Goal: Task Accomplishment & Management: Use online tool/utility

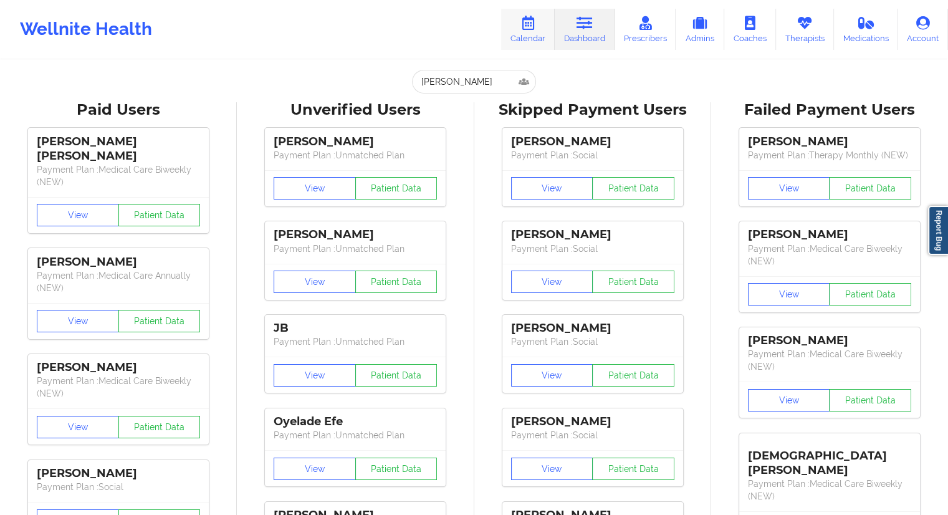
click at [539, 36] on link "Calendar" at bounding box center [528, 29] width 54 height 41
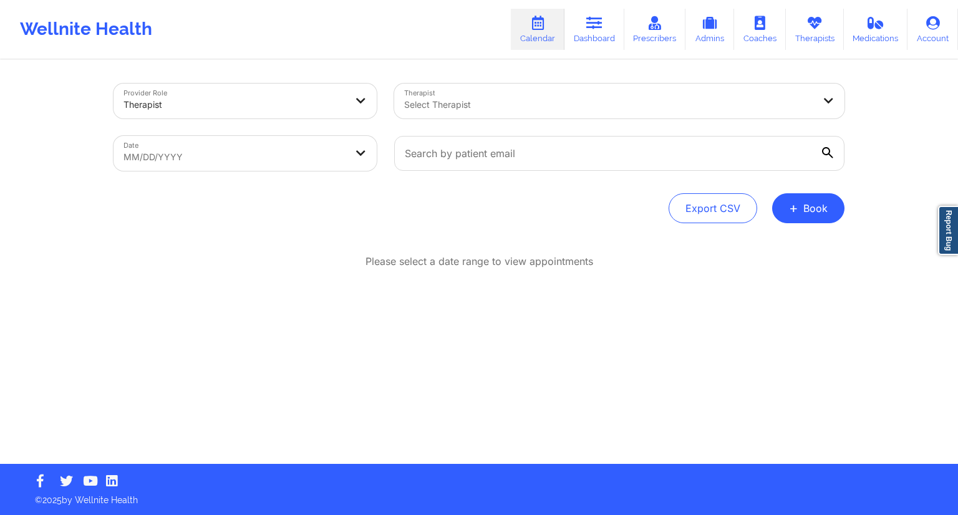
click at [302, 155] on body "Wellnite Health Calendar Dashboard Prescribers Admins Coaches Therapists Medica…" at bounding box center [479, 257] width 958 height 515
select select "2025-8"
select select "2025-9"
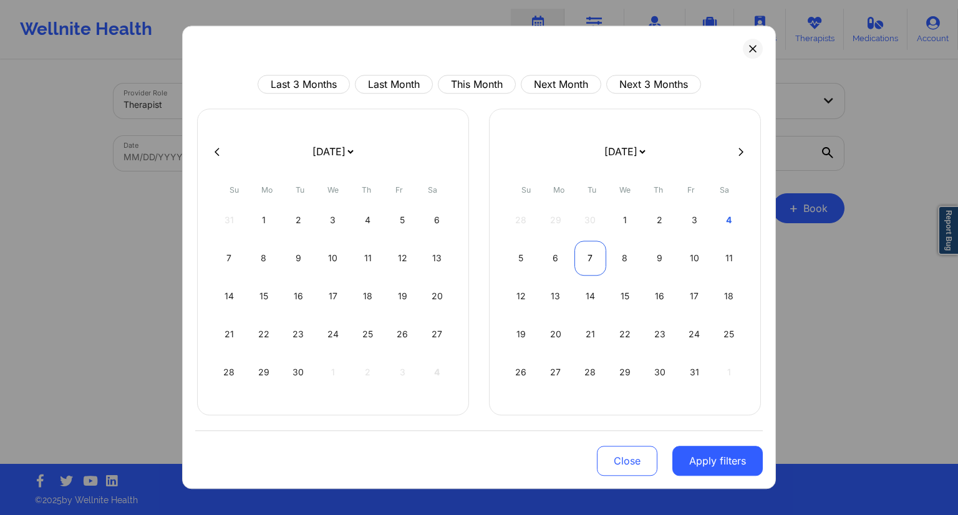
click at [588, 261] on div "7" at bounding box center [590, 258] width 32 height 35
select select "2025-9"
select select "2025-10"
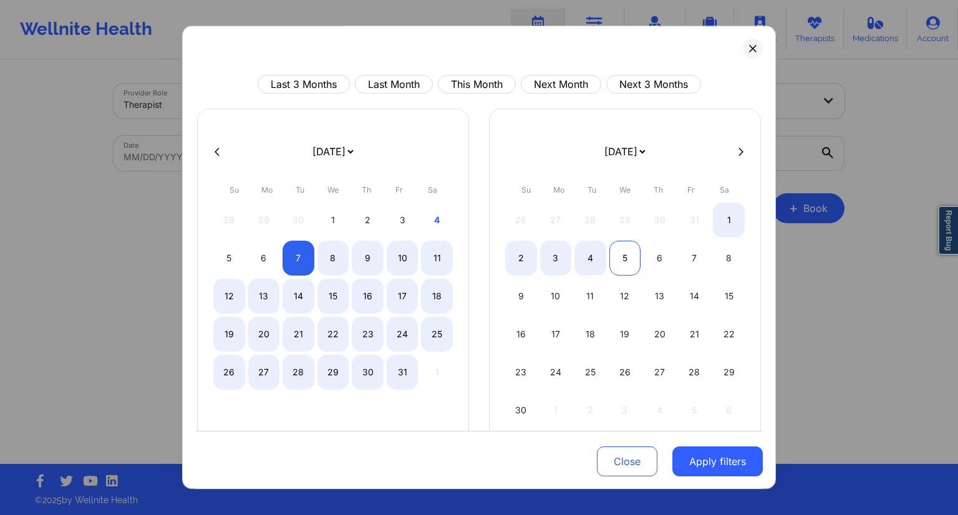
click at [618, 261] on div "5" at bounding box center [625, 258] width 32 height 35
select select "2025-9"
select select "2025-10"
click at [338, 262] on div "8" at bounding box center [333, 258] width 32 height 35
select select "2025-9"
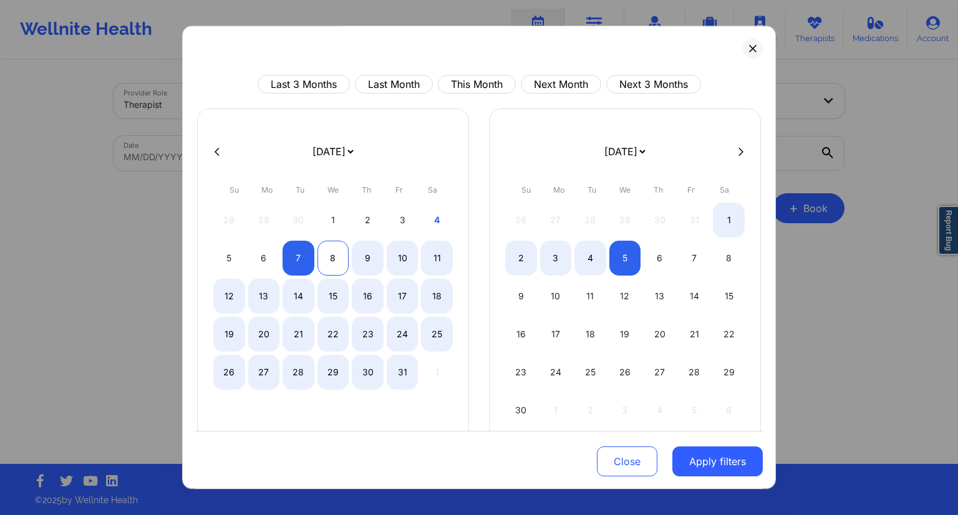
select select "2025-10"
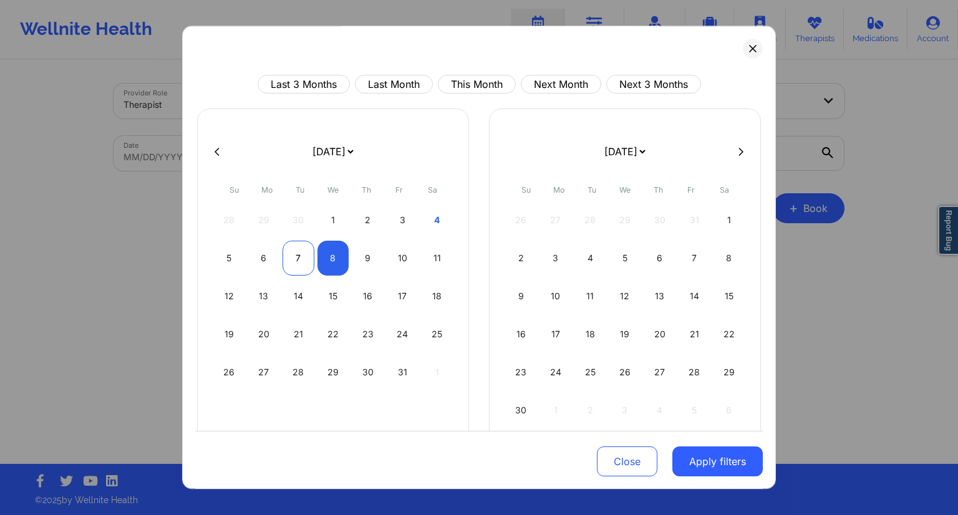
select select "2025-9"
select select "2025-10"
click at [305, 258] on div "7" at bounding box center [298, 258] width 32 height 35
click at [322, 263] on div "8" at bounding box center [333, 258] width 32 height 35
select select "2025-9"
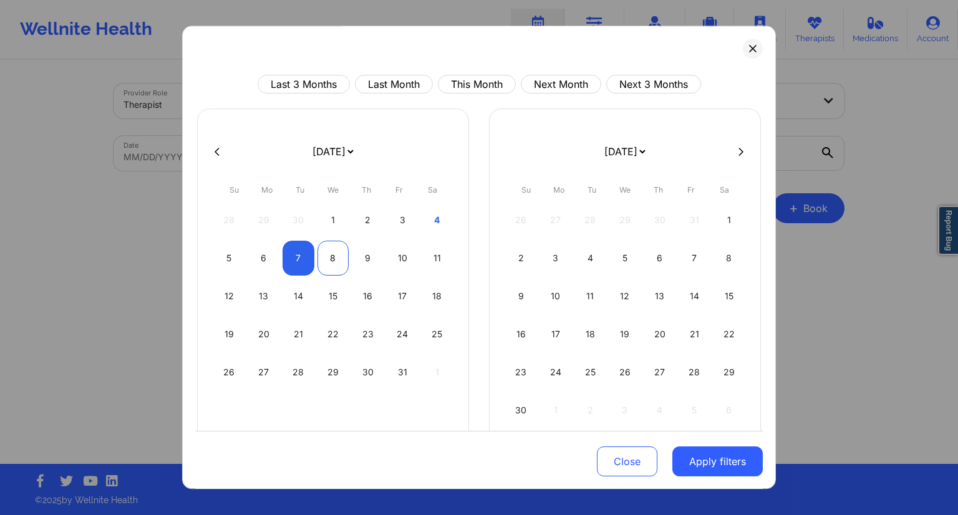
select select "2025-10"
click at [712, 464] on button "Apply filters" at bounding box center [717, 461] width 90 height 30
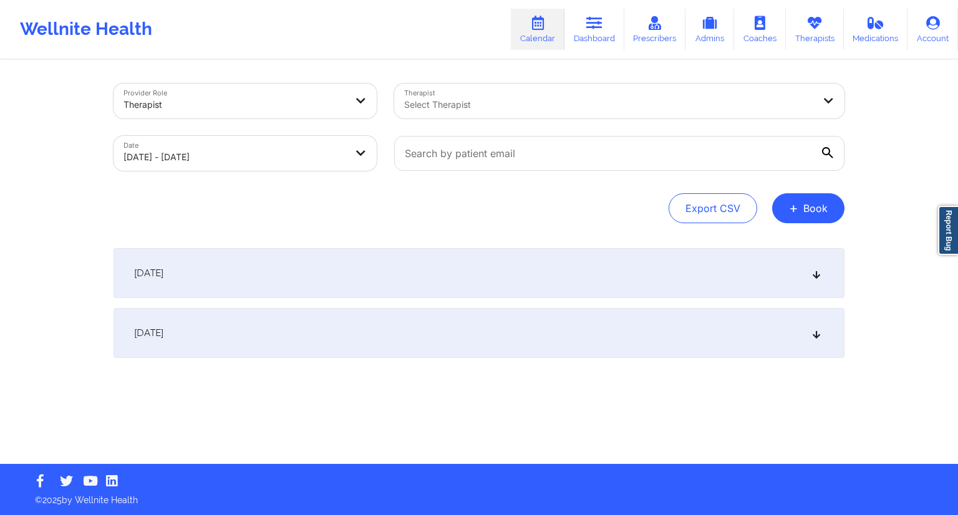
click at [444, 173] on div at bounding box center [619, 153] width 468 height 52
click at [458, 158] on input "text" at bounding box center [619, 153] width 450 height 35
paste input "[EMAIL_ADDRESS][DOMAIN_NAME]"
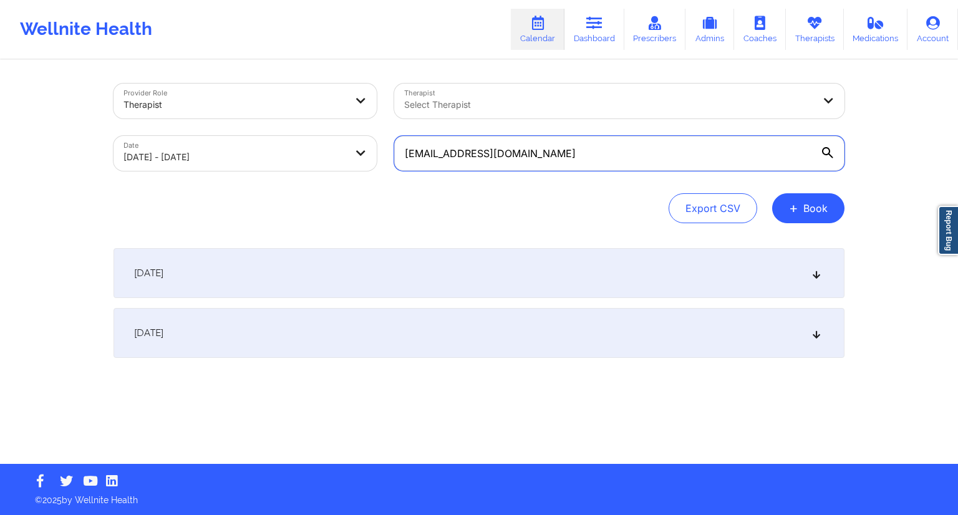
type input "[EMAIL_ADDRESS][DOMAIN_NAME]"
click at [382, 235] on div "Provider Role Therapist Therapist Select Therapist Date [DATE] - [DATE] [EMAIL_…" at bounding box center [479, 262] width 748 height 403
click at [301, 330] on div "[DATE]" at bounding box center [478, 333] width 731 height 50
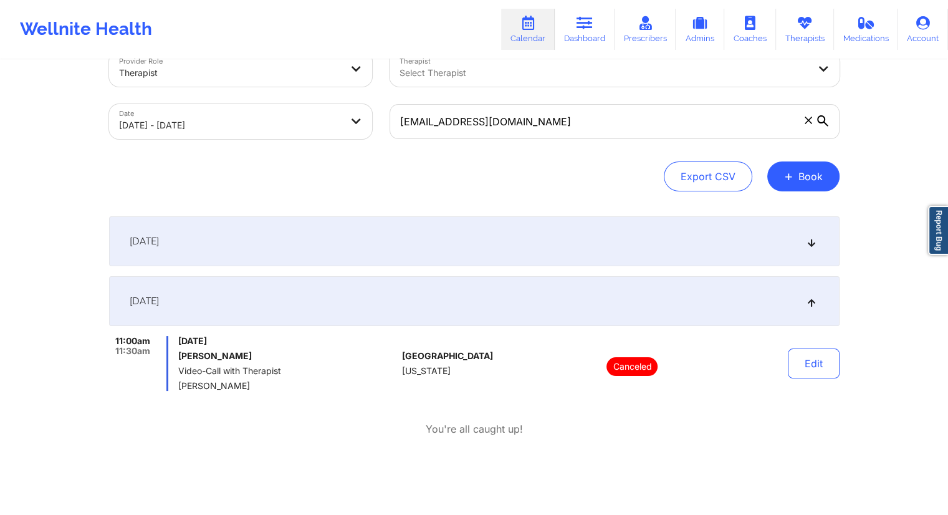
scroll to position [85, 0]
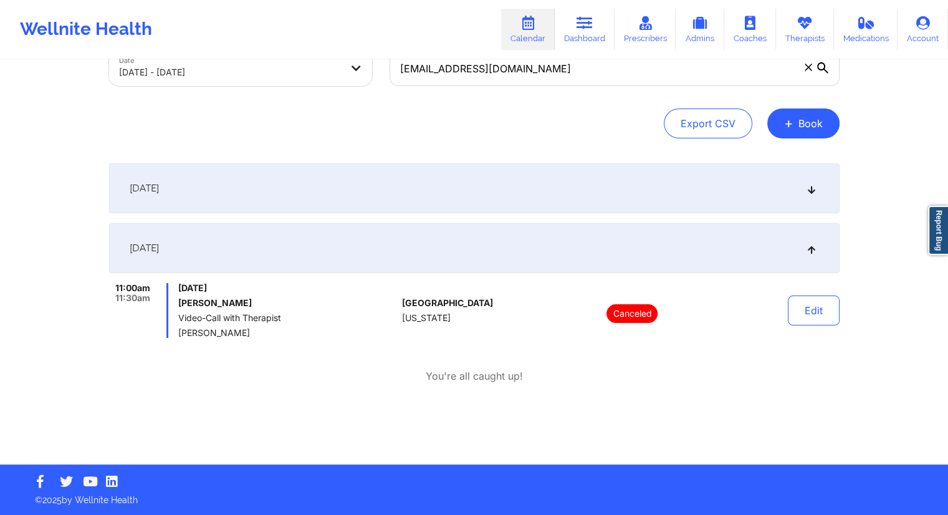
click at [414, 190] on div "[DATE]" at bounding box center [474, 188] width 731 height 50
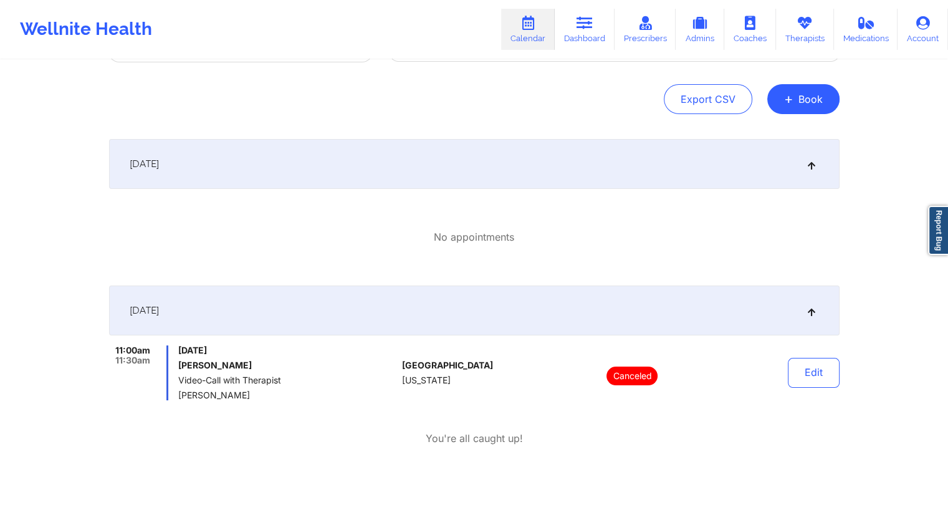
scroll to position [47, 0]
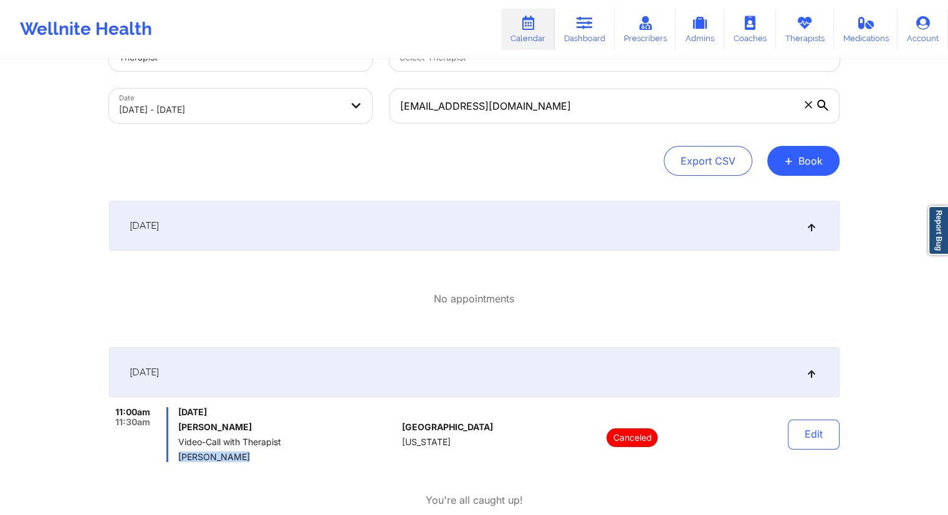
drag, startPoint x: 244, startPoint y: 460, endPoint x: 177, endPoint y: 461, distance: 67.3
click at [177, 461] on div "11:00am 11:30am [DATE] [PERSON_NAME] Video-Call with Therapist [PERSON_NAME]" at bounding box center [253, 434] width 289 height 55
copy span "[PERSON_NAME]"
drag, startPoint x: 562, startPoint y: 99, endPoint x: 368, endPoint y: 118, distance: 195.4
click at [369, 118] on div "Provider Role Therapist Therapist Select Therapist Date [DATE] - [DATE] [EMAIL_…" at bounding box center [474, 79] width 748 height 105
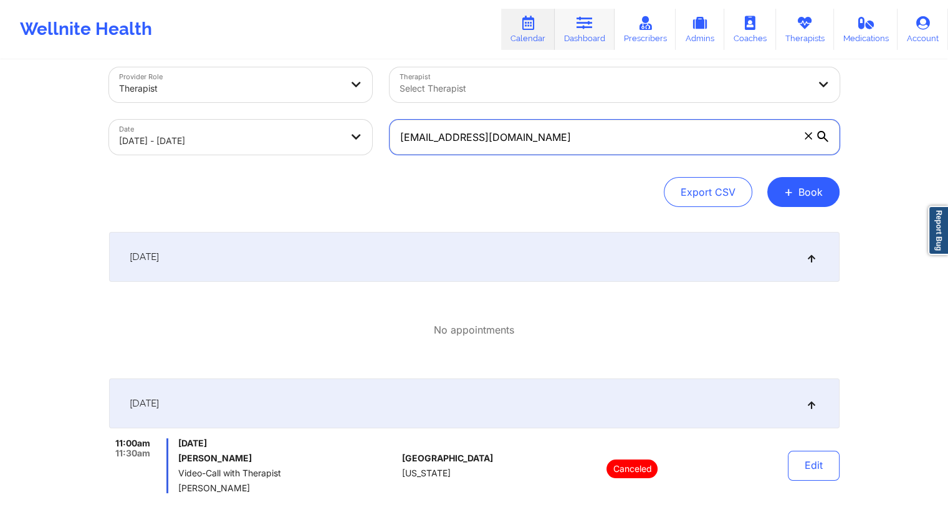
scroll to position [0, 0]
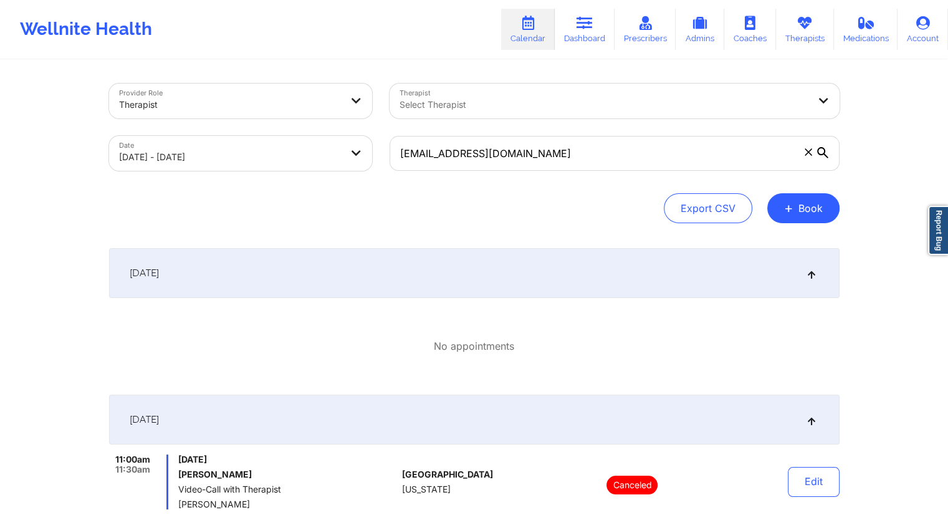
click at [595, 30] on link "Dashboard" at bounding box center [585, 29] width 60 height 41
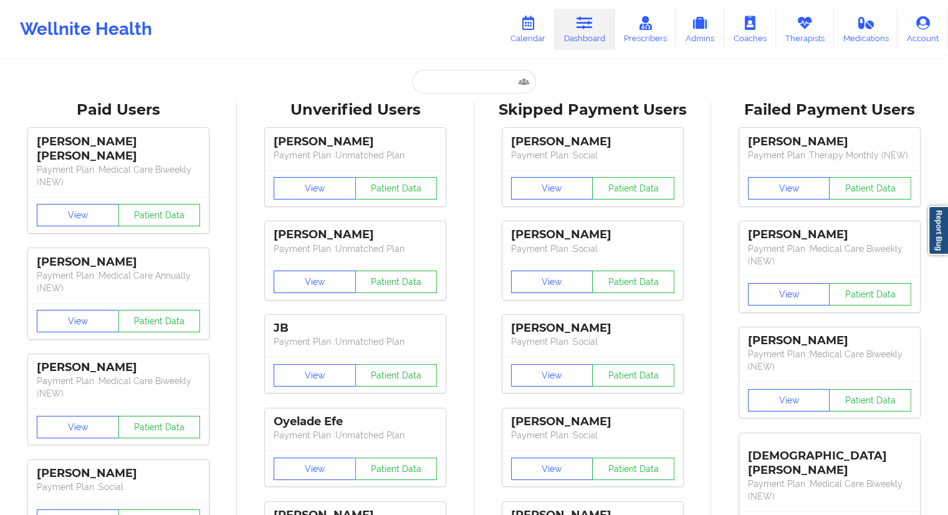
click at [460, 81] on input "text" at bounding box center [473, 82] width 123 height 24
paste input "[EMAIL_ADDRESS][DOMAIN_NAME]"
type input "[EMAIL_ADDRESS][DOMAIN_NAME]"
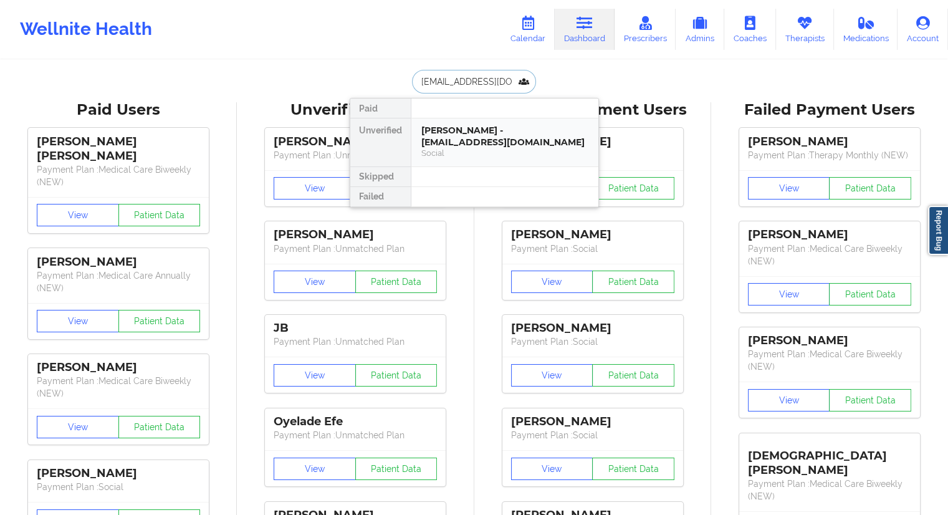
click at [444, 140] on div "[PERSON_NAME] - [EMAIL_ADDRESS][DOMAIN_NAME]" at bounding box center [504, 136] width 167 height 23
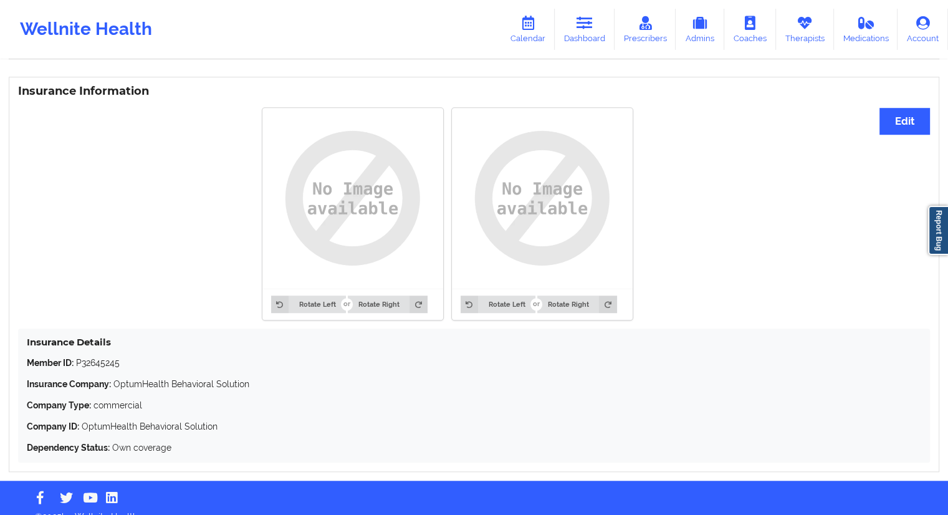
scroll to position [931, 0]
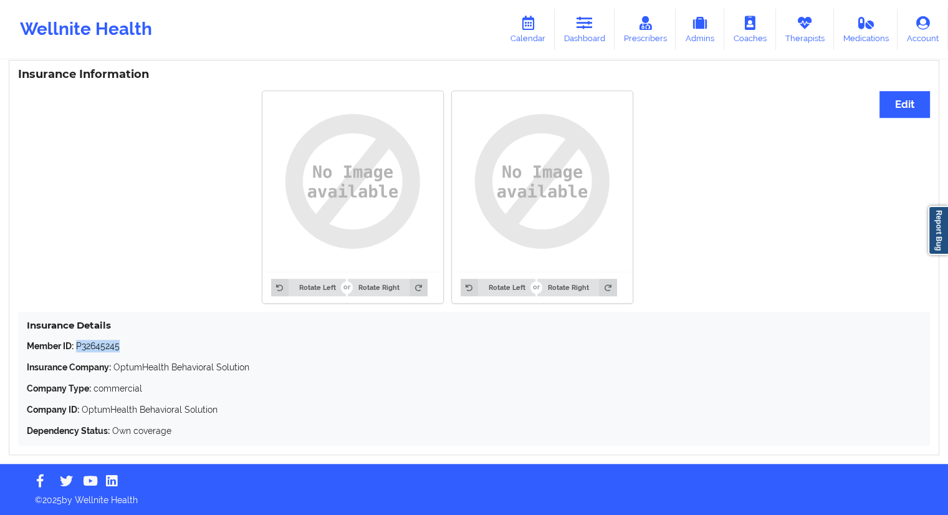
drag, startPoint x: 125, startPoint y: 346, endPoint x: 75, endPoint y: 341, distance: 49.5
click at [75, 341] on p "Member ID: P32645245" at bounding box center [474, 346] width 895 height 12
copy p "P32645245"
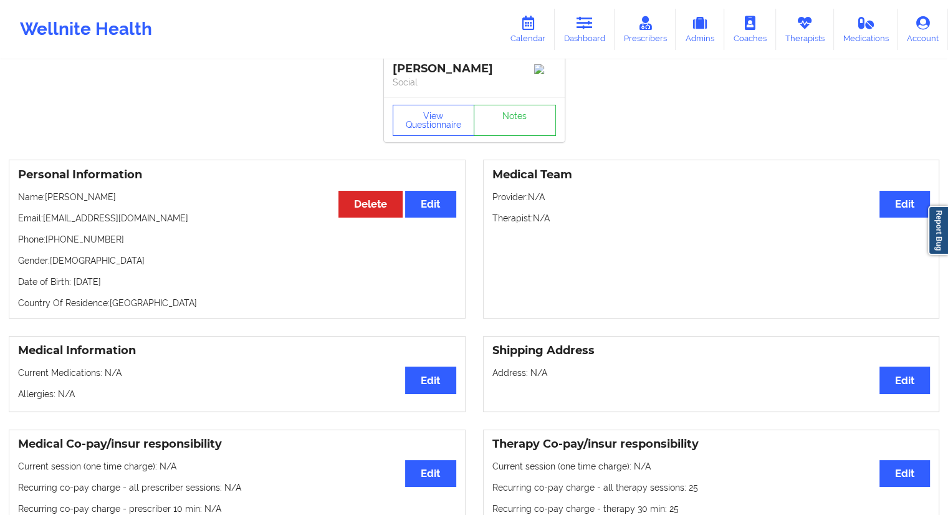
scroll to position [0, 0]
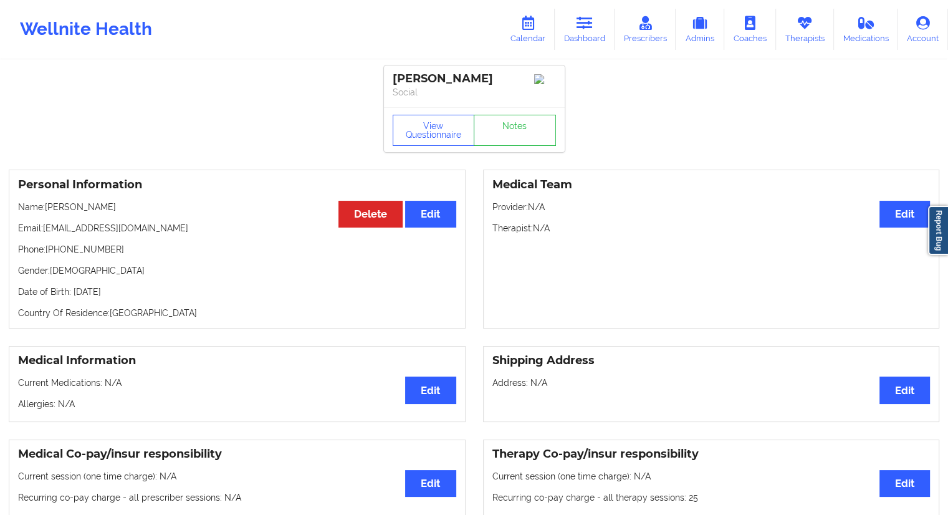
drag, startPoint x: 107, startPoint y: 205, endPoint x: 47, endPoint y: 208, distance: 59.9
click at [47, 208] on p "Name: [PERSON_NAME]" at bounding box center [237, 207] width 438 height 12
copy p "[PERSON_NAME]"
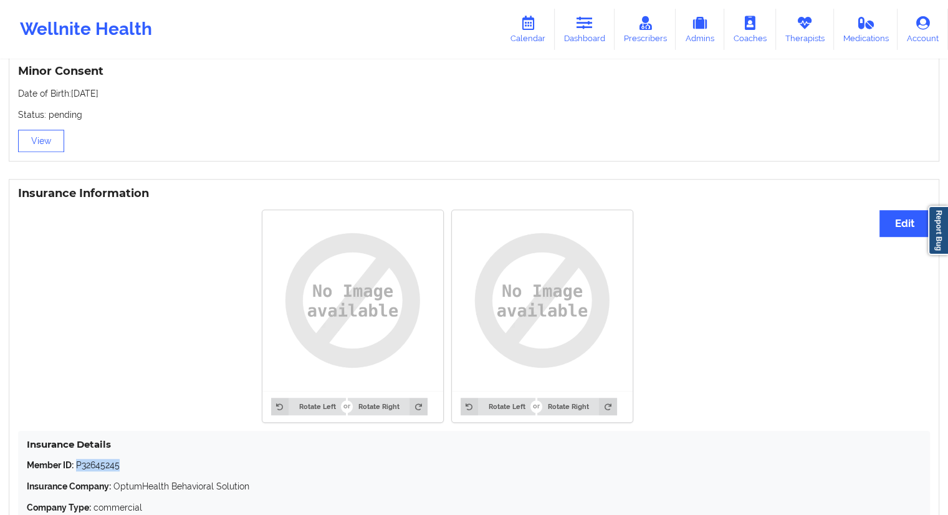
scroll to position [931, 0]
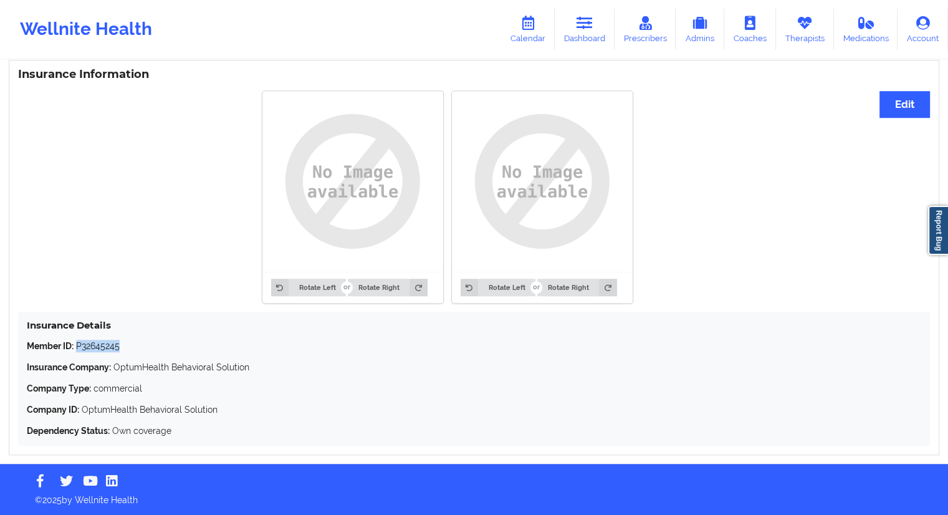
drag, startPoint x: 125, startPoint y: 342, endPoint x: 77, endPoint y: 340, distance: 48.1
click at [77, 340] on p "Member ID: P32645245" at bounding box center [474, 346] width 895 height 12
copy p "P32645245"
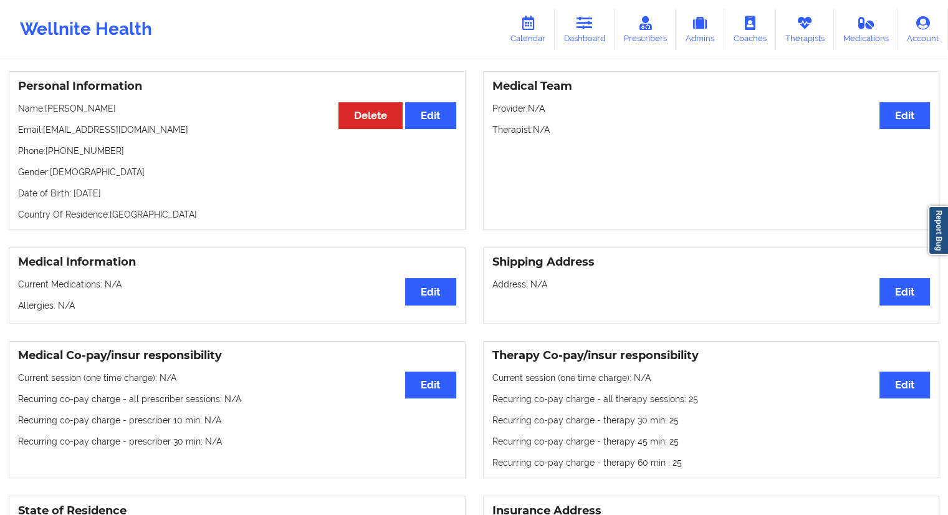
scroll to position [0, 0]
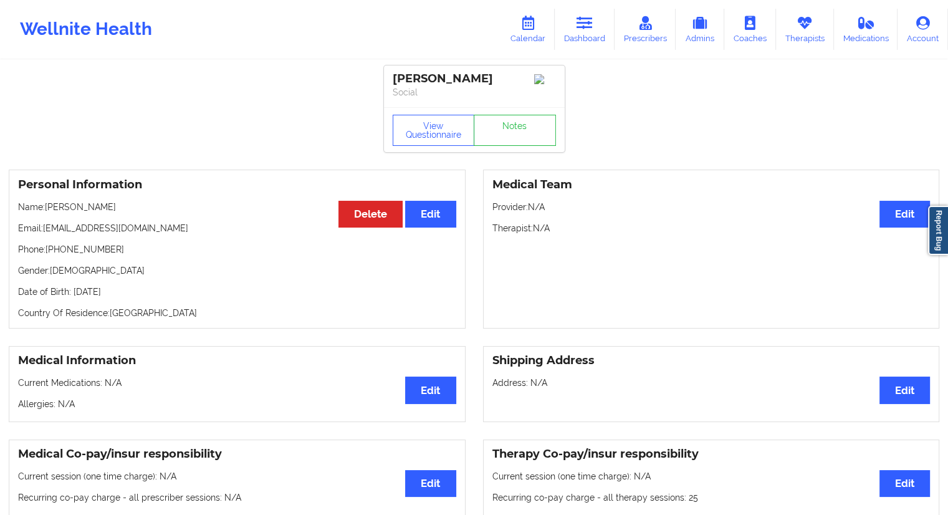
drag, startPoint x: 152, startPoint y: 292, endPoint x: 132, endPoint y: 292, distance: 19.9
click at [132, 292] on p "Date of Birth: [DEMOGRAPHIC_DATA]" at bounding box center [237, 292] width 438 height 12
copy p "2025"
drag, startPoint x: 110, startPoint y: 254, endPoint x: 49, endPoint y: 252, distance: 60.5
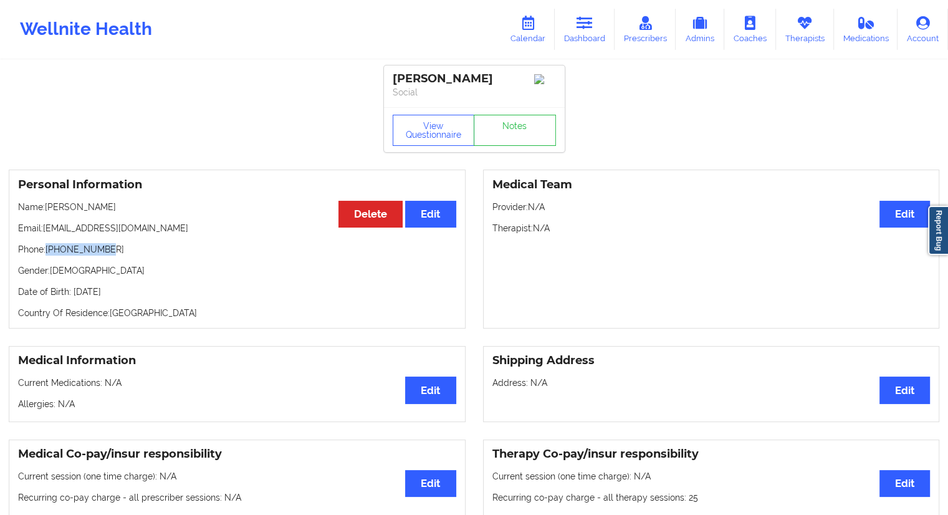
click at [49, 252] on p "Phone: [PHONE_NUMBER]" at bounding box center [237, 249] width 438 height 12
copy p "[PHONE_NUMBER]"
click at [797, 32] on link "Therapists" at bounding box center [805, 29] width 58 height 41
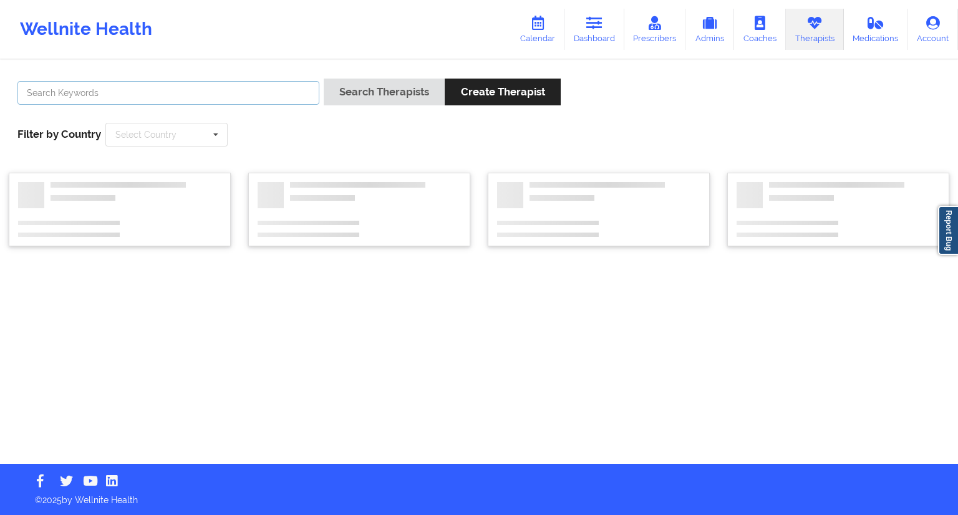
click at [80, 93] on input "text" at bounding box center [168, 93] width 302 height 24
paste input "[PERSON_NAME]"
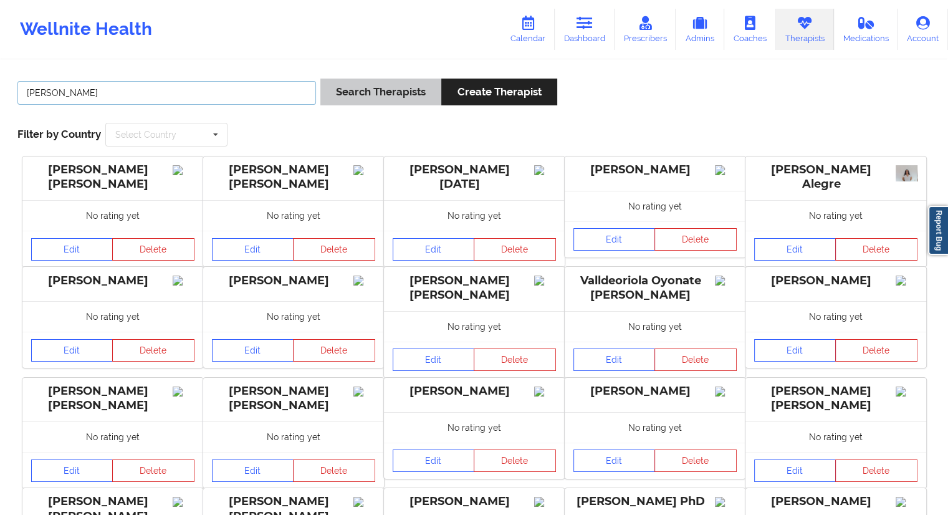
type input "[PERSON_NAME]"
click at [359, 87] on button "Search Therapists" at bounding box center [380, 92] width 121 height 27
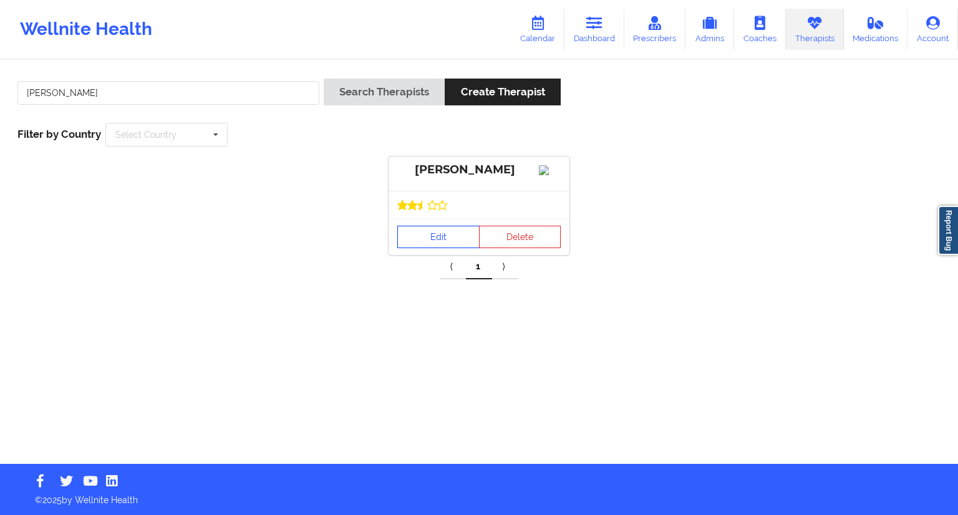
click at [431, 248] on link "Edit" at bounding box center [438, 237] width 82 height 22
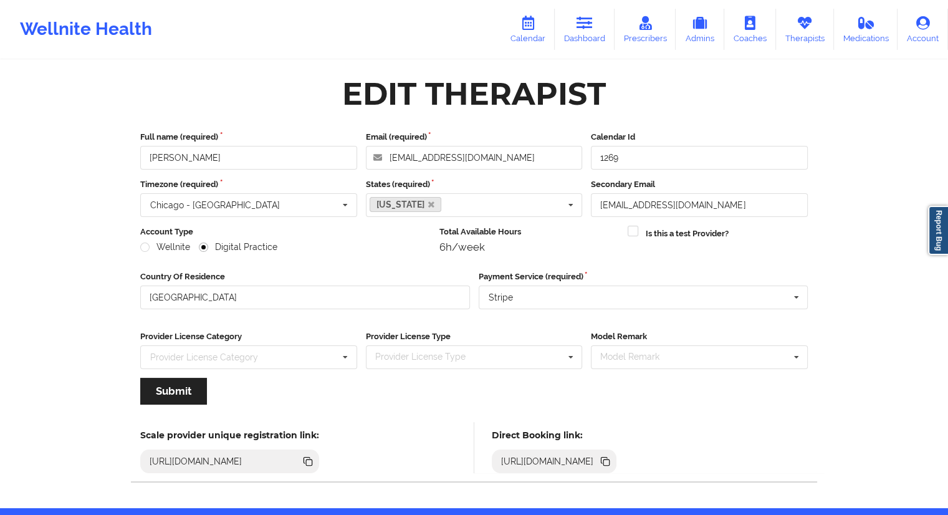
click at [612, 454] on icon at bounding box center [605, 461] width 14 height 14
drag, startPoint x: 215, startPoint y: 159, endPoint x: 126, endPoint y: 162, distance: 89.2
click at [126, 162] on div "Edit Therapist Full name (required) [PERSON_NAME] Email (required) [EMAIL_ADDRE…" at bounding box center [474, 285] width 703 height 430
click at [531, 35] on link "Calendar" at bounding box center [528, 29] width 54 height 41
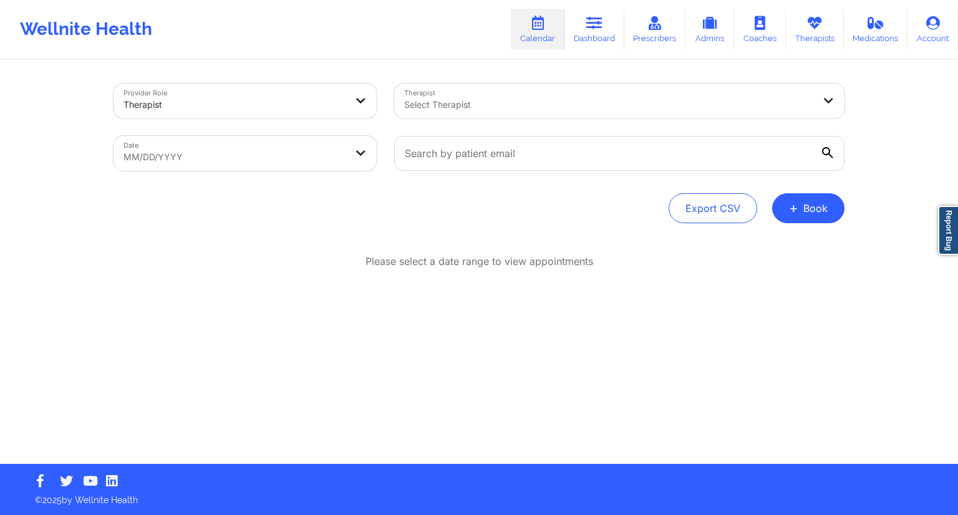
click at [329, 145] on body "Wellnite Health Calendar Dashboard Prescribers Admins Coaches Therapists Medica…" at bounding box center [479, 257] width 958 height 515
select select "2025-8"
select select "2025-9"
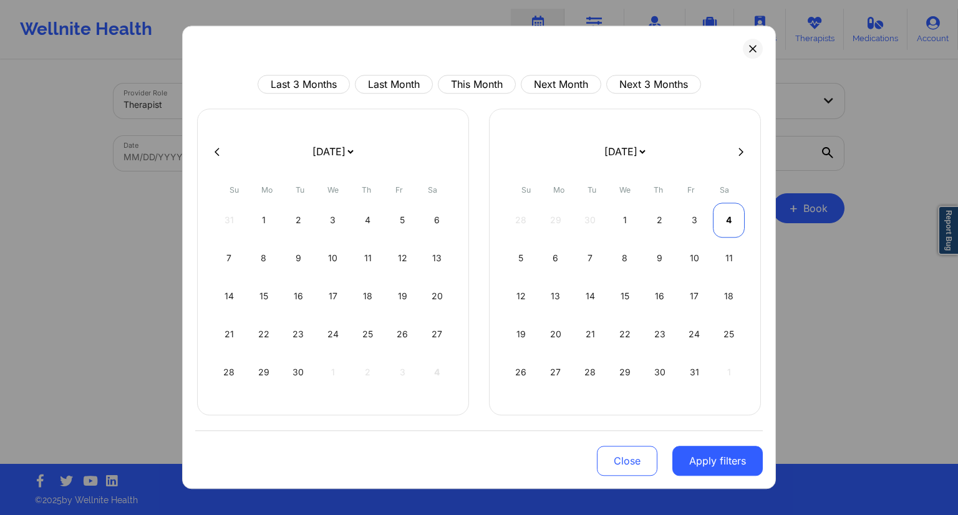
click at [726, 220] on div "4" at bounding box center [729, 220] width 32 height 35
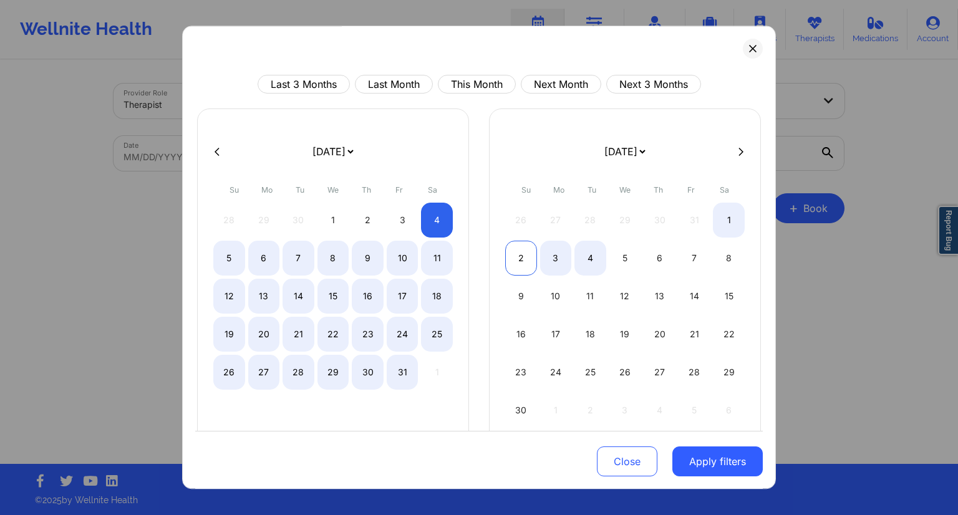
select select "2025-9"
select select "2025-10"
select select "2025-9"
select select "2025-10"
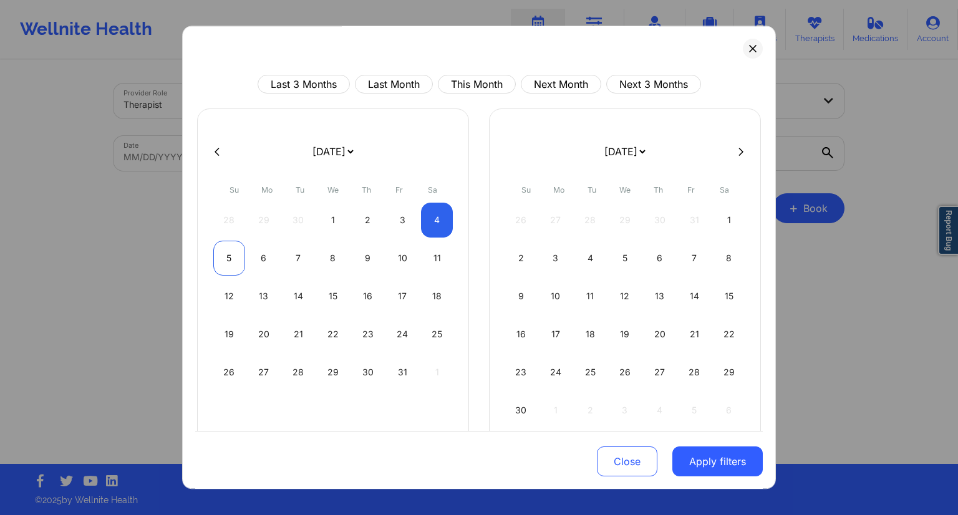
select select "2025-9"
select select "2025-10"
click at [218, 267] on div "5" at bounding box center [229, 258] width 32 height 35
select select "2025-9"
select select "2025-10"
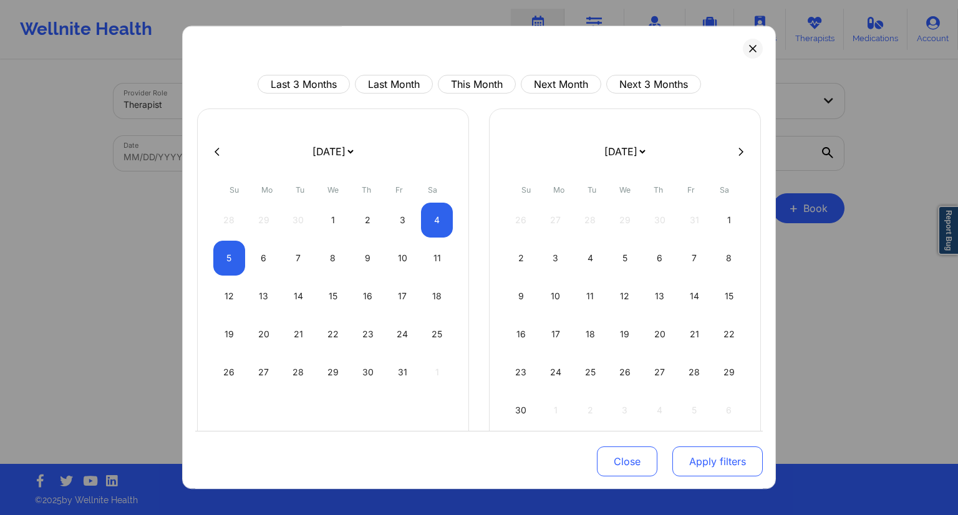
click at [718, 467] on button "Apply filters" at bounding box center [717, 461] width 90 height 30
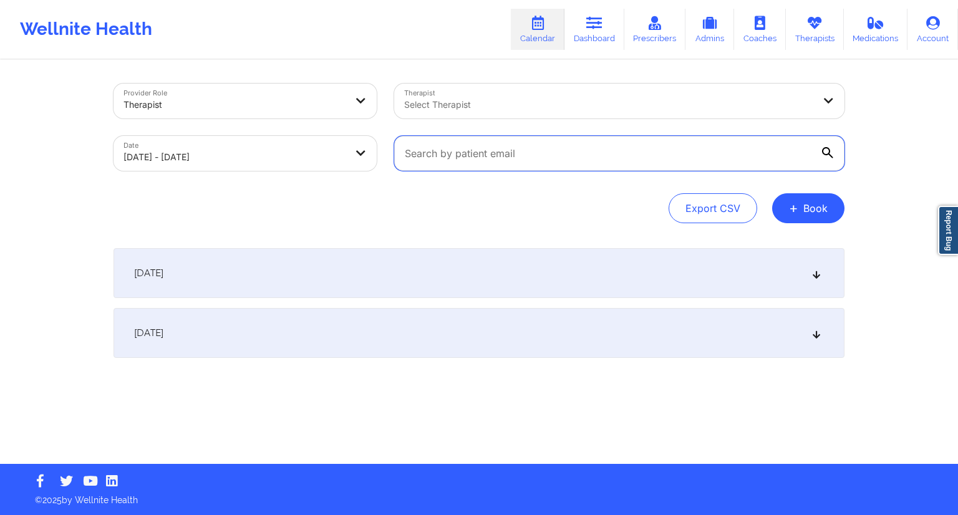
click at [472, 155] on input "text" at bounding box center [619, 153] width 450 height 35
paste input "[EMAIL_ADDRESS][DOMAIN_NAME]"
type input "[EMAIL_ADDRESS][DOMAIN_NAME]"
click at [404, 325] on div "[DATE]" at bounding box center [478, 333] width 731 height 50
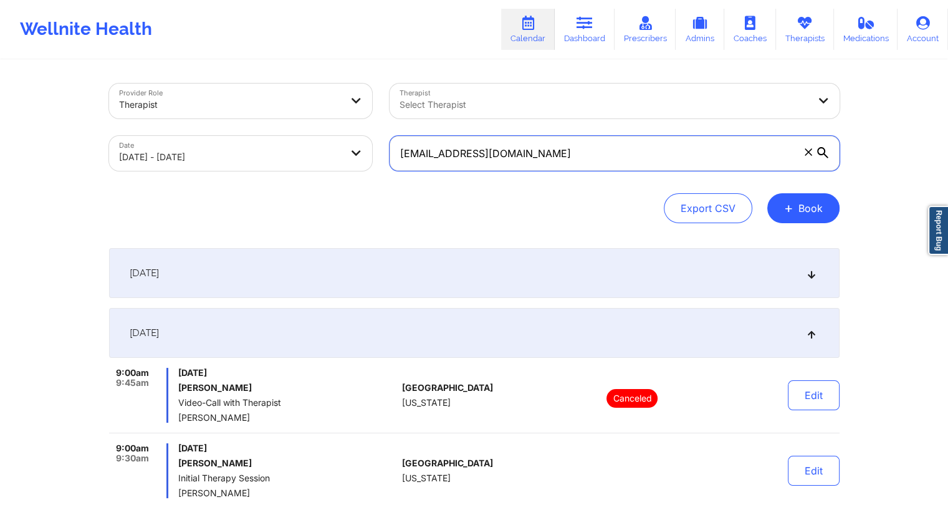
drag, startPoint x: 546, startPoint y: 145, endPoint x: 366, endPoint y: 151, distance: 180.3
click at [366, 151] on div "Provider Role Therapist Therapist Select Therapist Date [DATE] - [DATE] [EMAIL_…" at bounding box center [474, 127] width 748 height 105
click at [588, 19] on icon at bounding box center [585, 23] width 16 height 14
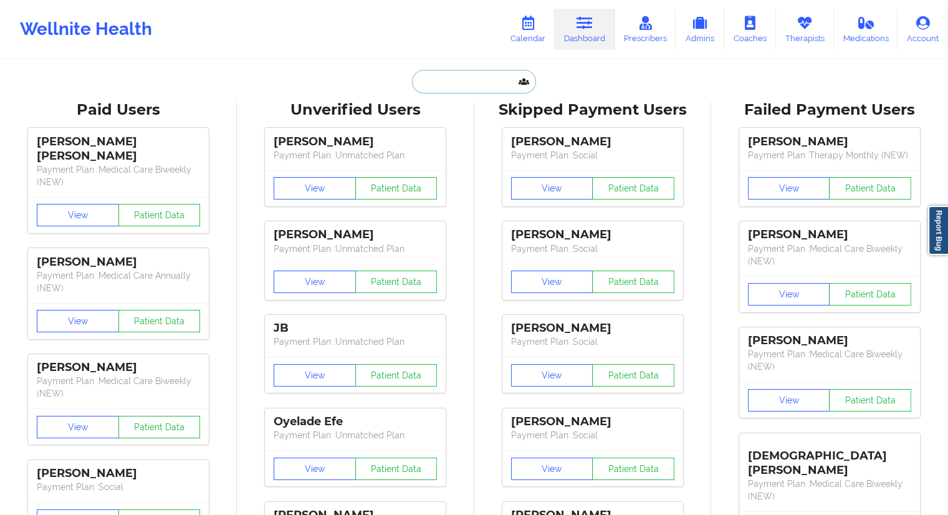
click at [441, 84] on input "text" at bounding box center [473, 82] width 123 height 24
paste input "[EMAIL_ADDRESS][DOMAIN_NAME]"
type input "[EMAIL_ADDRESS][DOMAIN_NAME]"
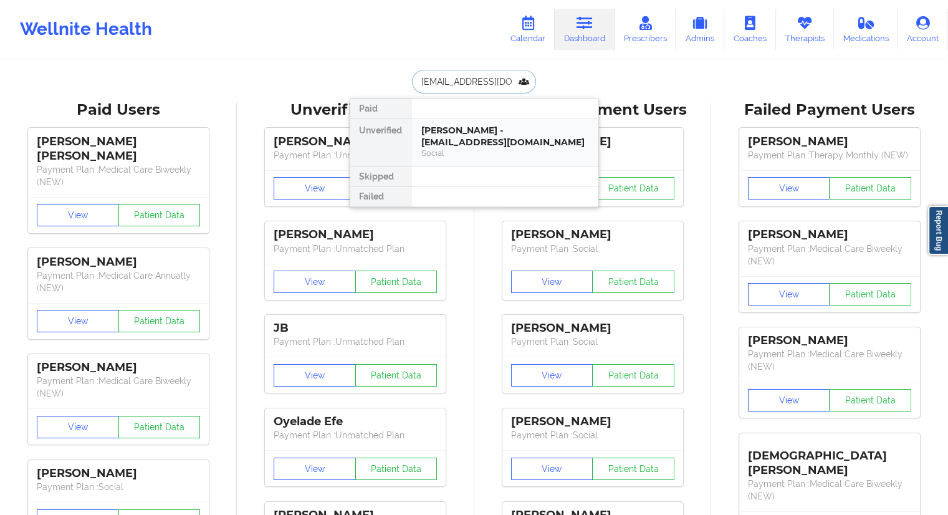
click at [447, 144] on div "[PERSON_NAME] - [EMAIL_ADDRESS][DOMAIN_NAME]" at bounding box center [504, 136] width 167 height 23
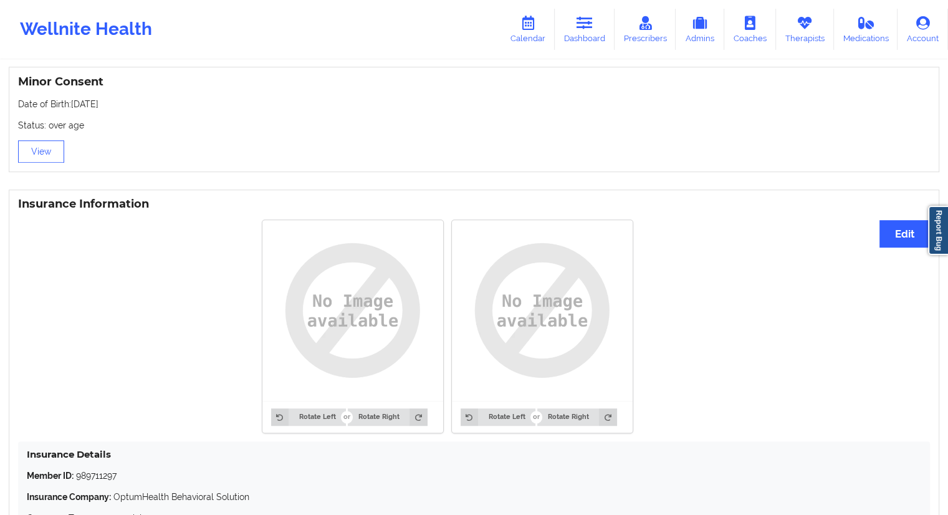
scroll to position [931, 0]
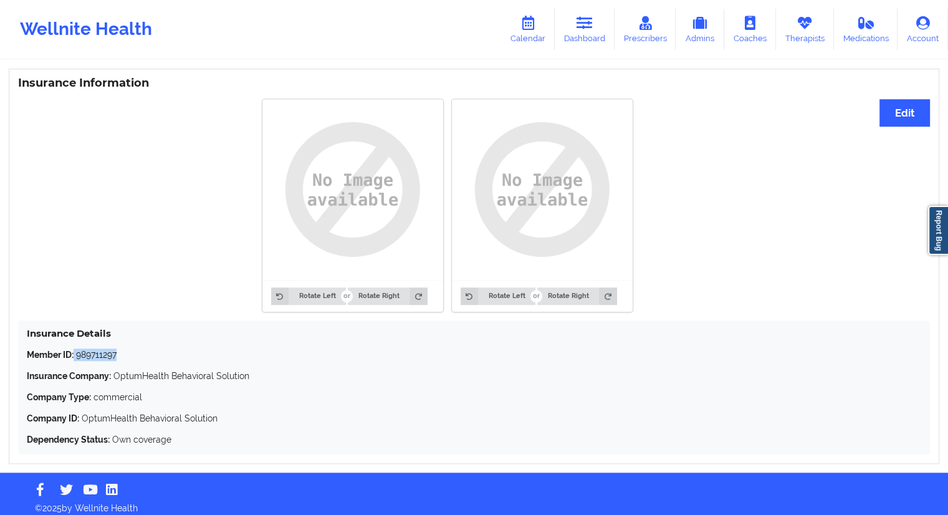
drag, startPoint x: 133, startPoint y: 347, endPoint x: 75, endPoint y: 343, distance: 58.7
click at [75, 348] on p "Member ID: 989711297" at bounding box center [474, 354] width 895 height 12
click at [98, 355] on div "Member ID: 989711297 Insurance Company: OptumHealth Behavioral Solution Company…" at bounding box center [474, 396] width 895 height 97
drag, startPoint x: 122, startPoint y: 348, endPoint x: 78, endPoint y: 349, distance: 44.3
click at [78, 349] on p "Member ID: 989711297" at bounding box center [474, 354] width 895 height 12
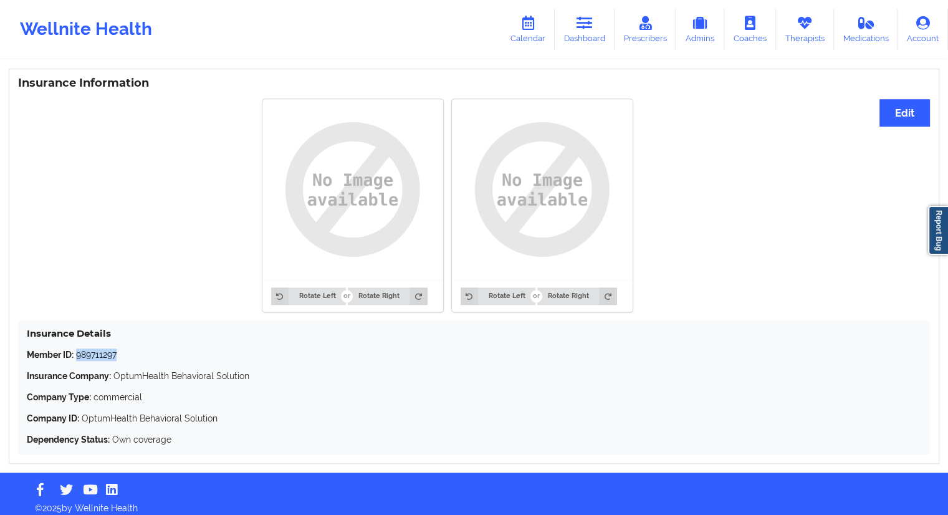
copy p "989711297"
click at [536, 28] on icon at bounding box center [528, 23] width 16 height 14
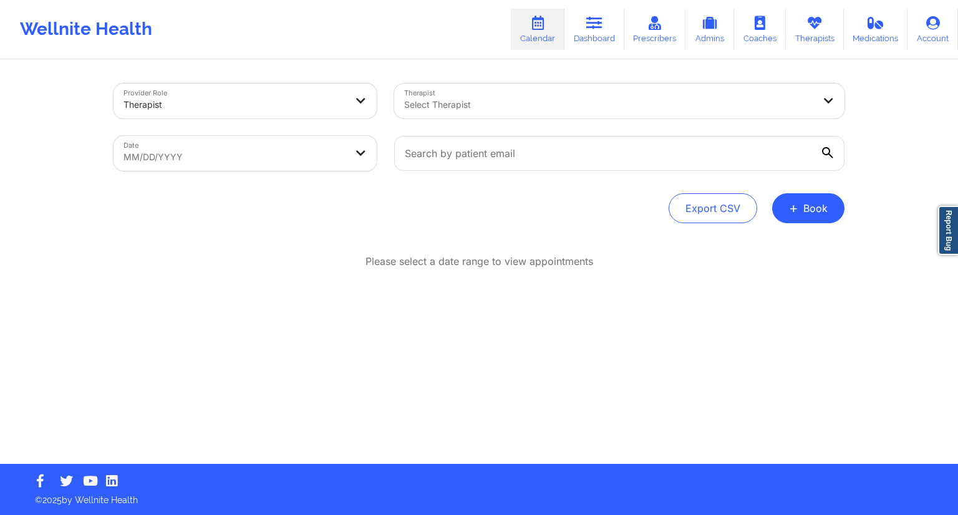
click at [311, 155] on body "Wellnite Health Calendar Dashboard Prescribers Admins Coaches Therapists Medica…" at bounding box center [479, 257] width 958 height 515
select select "2025-8"
select select "2025-9"
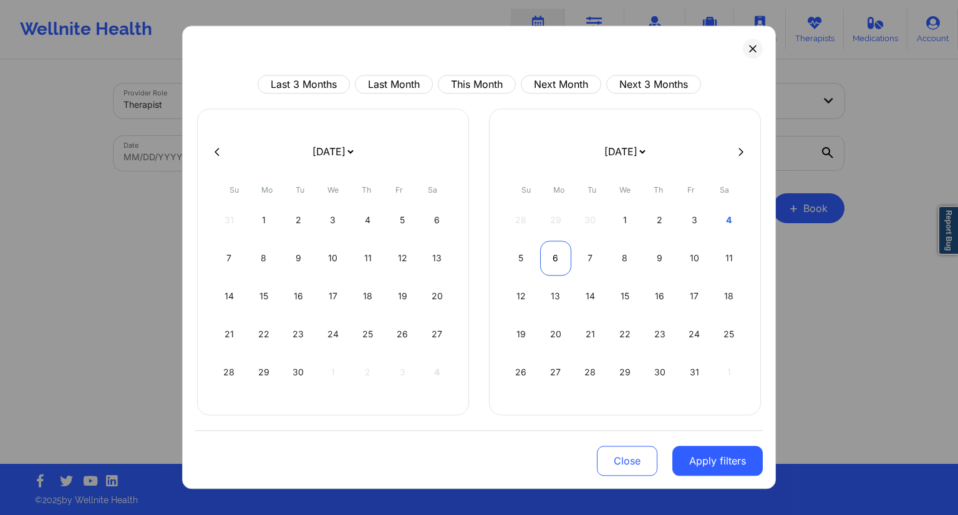
click at [559, 256] on div "6" at bounding box center [556, 258] width 32 height 35
select select "2025-9"
select select "2025-10"
select select "2025-9"
select select "2025-10"
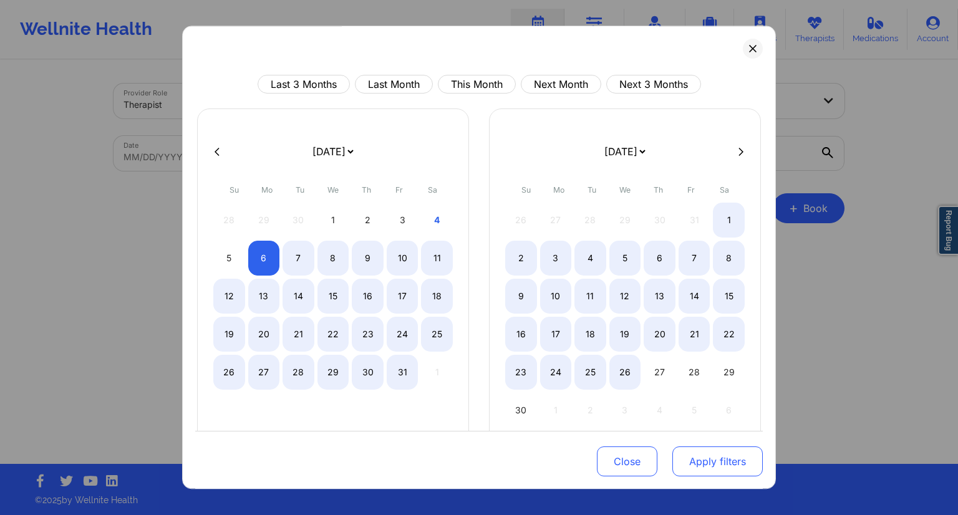
click at [708, 461] on button "Apply filters" at bounding box center [717, 461] width 90 height 30
select select "2025-9"
select select "2025-10"
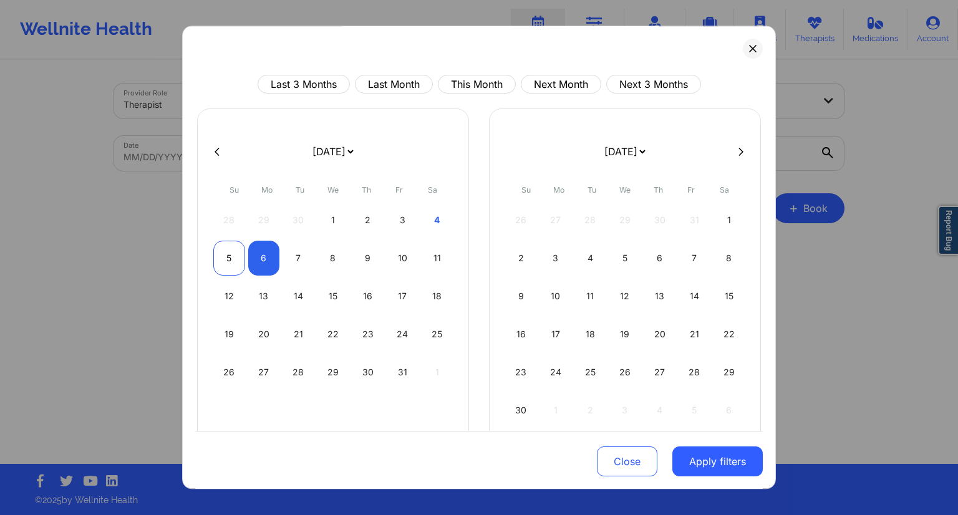
click at [224, 257] on div "5" at bounding box center [229, 258] width 32 height 35
select select "2025-9"
select select "2025-10"
select select "2025-9"
select select "2025-10"
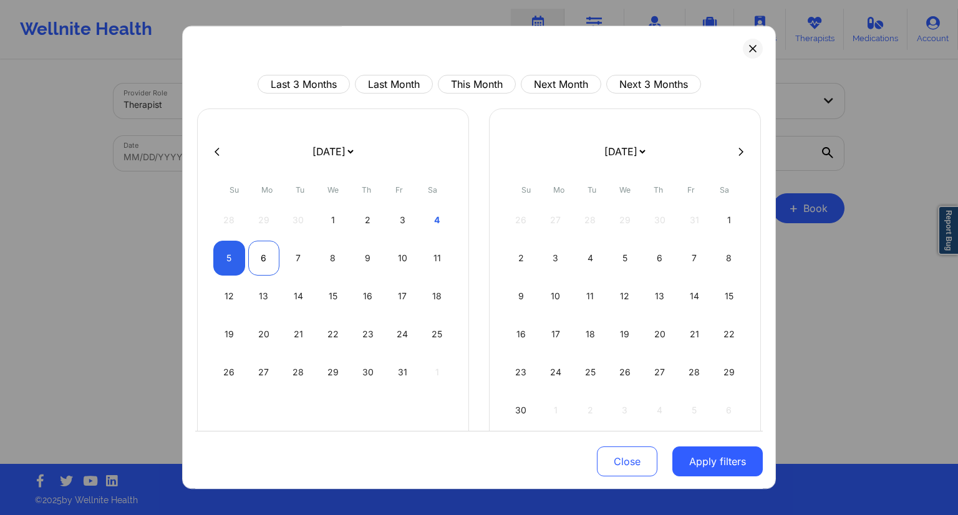
click at [248, 260] on div "6" at bounding box center [264, 258] width 32 height 35
select select "2025-9"
select select "2025-10"
click at [712, 471] on button "Apply filters" at bounding box center [717, 461] width 90 height 30
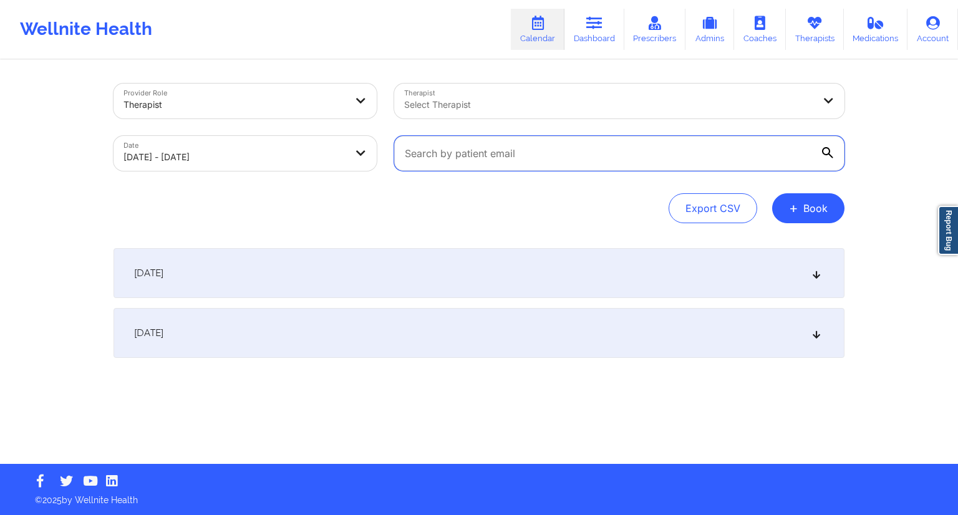
click at [545, 165] on input "text" at bounding box center [619, 153] width 450 height 35
paste input "[EMAIL_ADDRESS][DOMAIN_NAME]"
type input "[EMAIL_ADDRESS][DOMAIN_NAME]"
click at [456, 190] on div "Provider Role Therapist Therapist Select Therapist Date [DATE] - [DATE] [EMAIL_…" at bounding box center [478, 154] width 731 height 140
click at [347, 321] on div "[DATE]" at bounding box center [478, 333] width 731 height 50
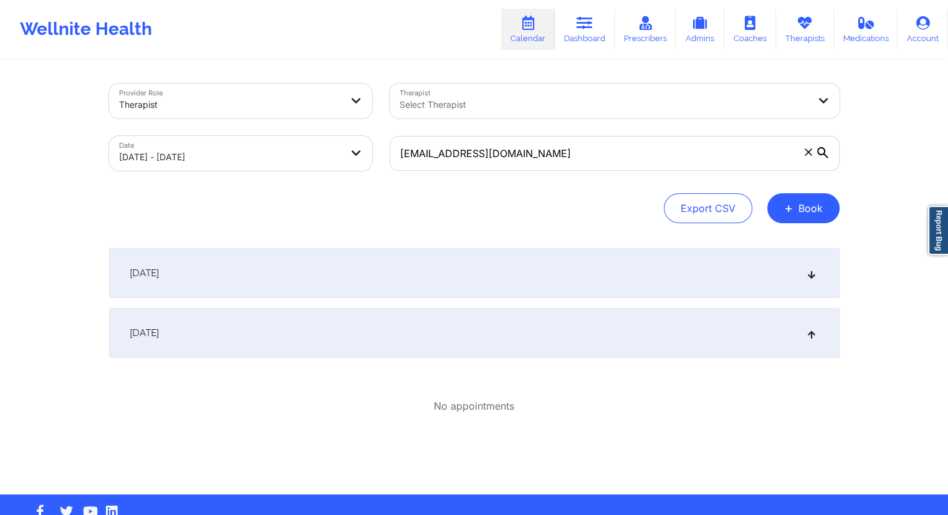
click at [395, 261] on div "[DATE]" at bounding box center [474, 273] width 731 height 50
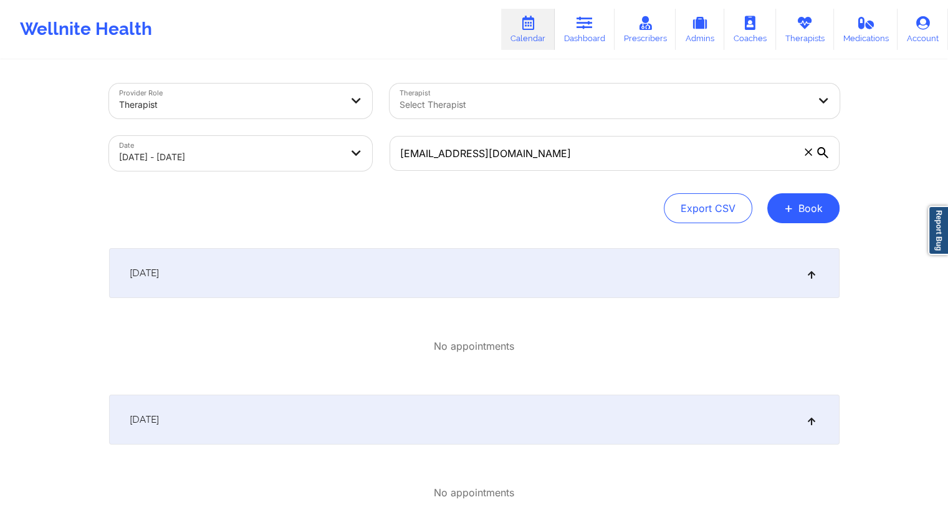
click at [300, 410] on div "[DATE]" at bounding box center [474, 420] width 731 height 50
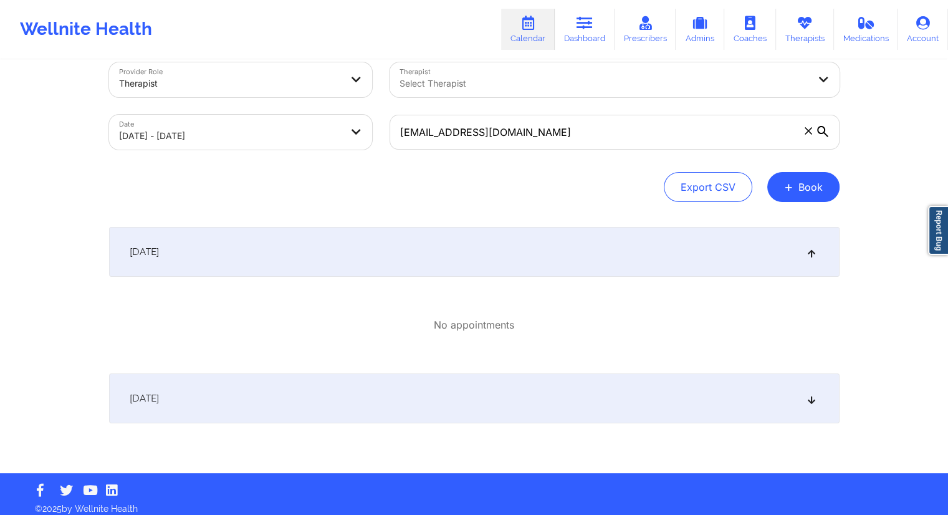
scroll to position [30, 0]
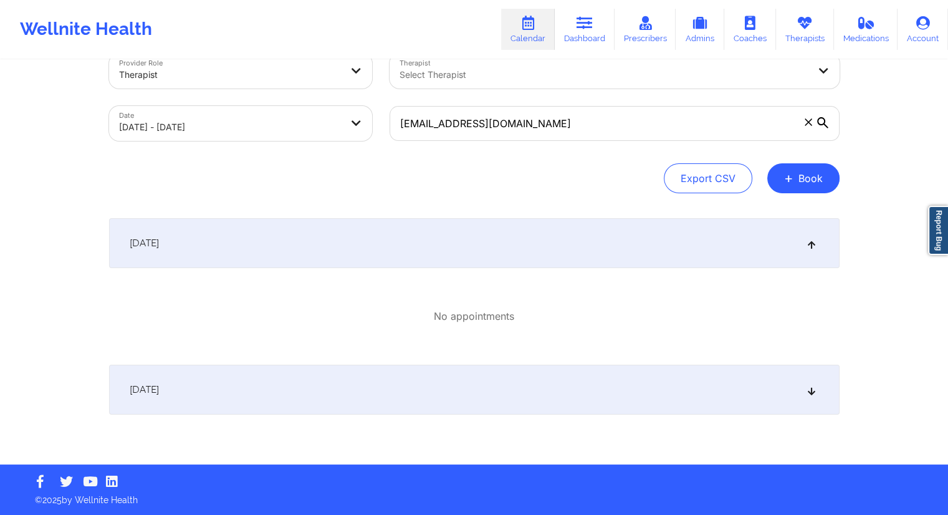
click at [426, 392] on div "[DATE]" at bounding box center [474, 390] width 731 height 50
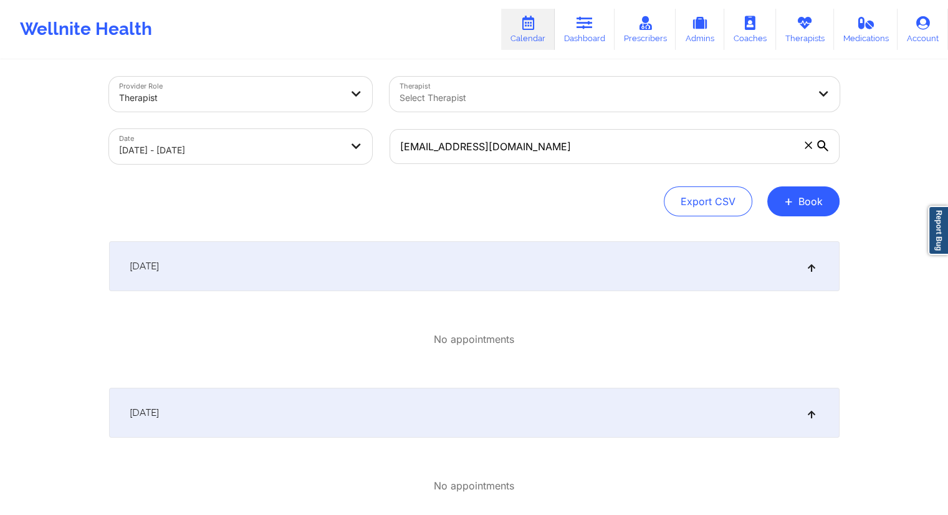
scroll to position [0, 0]
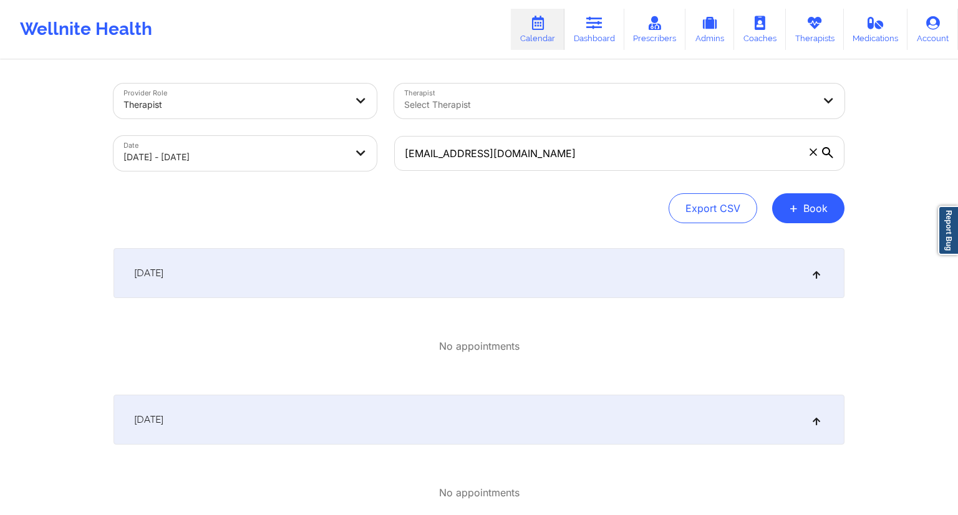
select select "2025-9"
select select "2025-10"
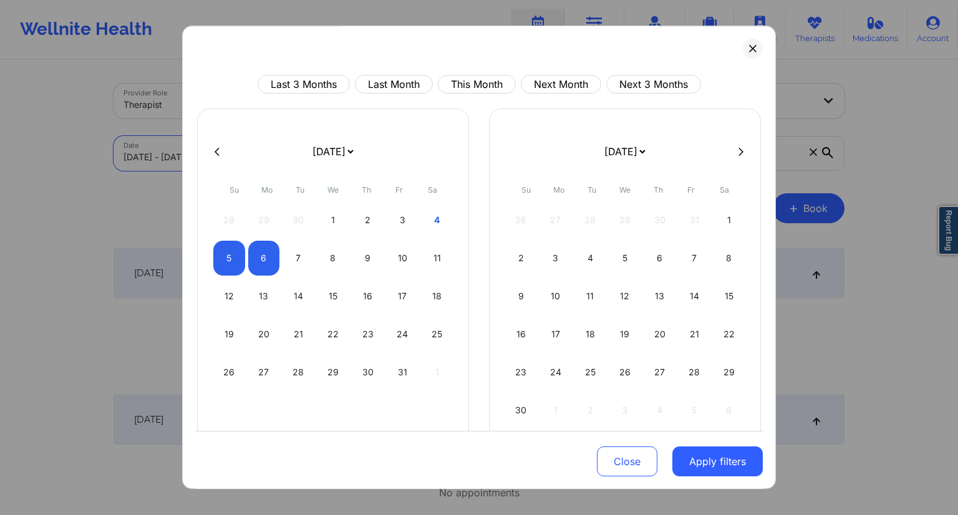
click at [227, 152] on body "Wellnite Health Calendar Dashboard Prescribers Admins Coaches Therapists Medica…" at bounding box center [479, 257] width 958 height 515
click at [359, 262] on div "9" at bounding box center [368, 258] width 32 height 35
select select "2025-9"
select select "2025-10"
select select "2025-9"
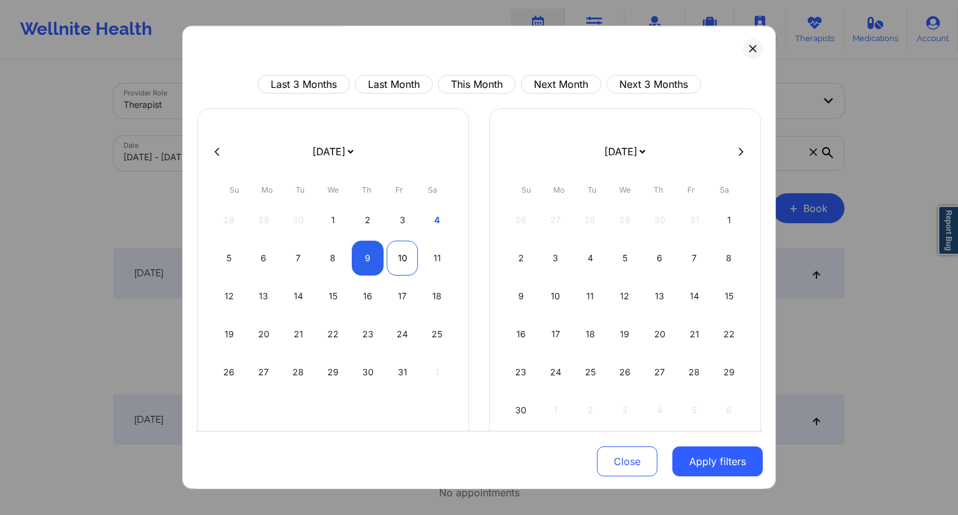
select select "2025-10"
click at [396, 262] on div "10" at bounding box center [403, 258] width 32 height 35
select select "2025-9"
select select "2025-10"
click at [713, 458] on button "Apply filters" at bounding box center [717, 461] width 90 height 30
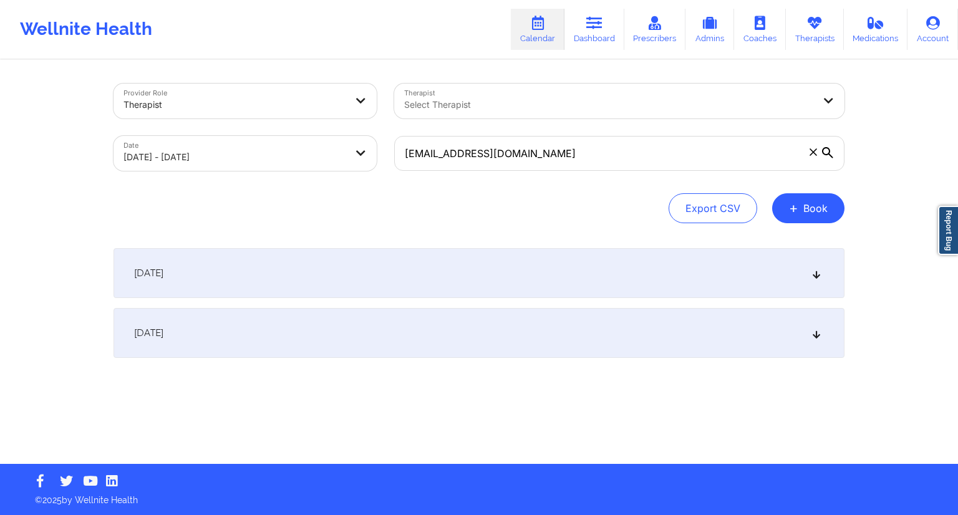
click at [414, 340] on div "[DATE]" at bounding box center [478, 333] width 731 height 50
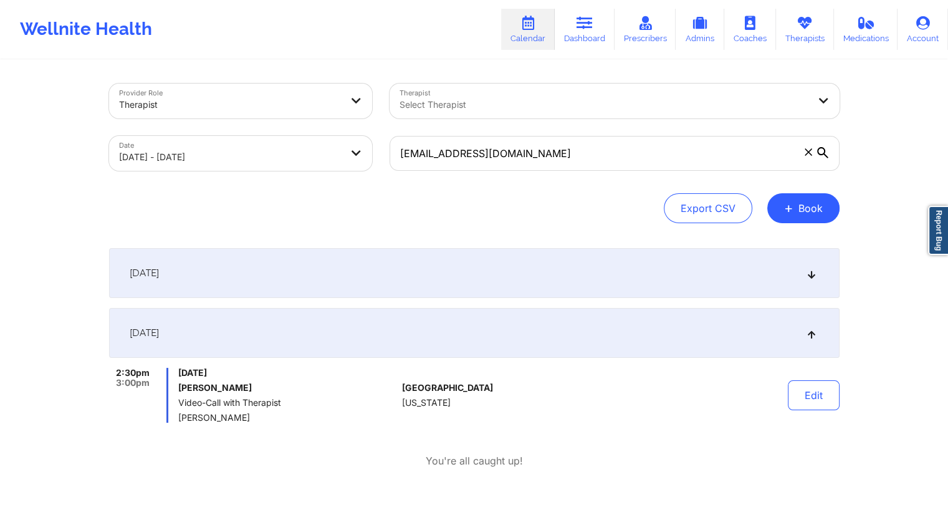
click at [332, 255] on div "[DATE]" at bounding box center [474, 273] width 731 height 50
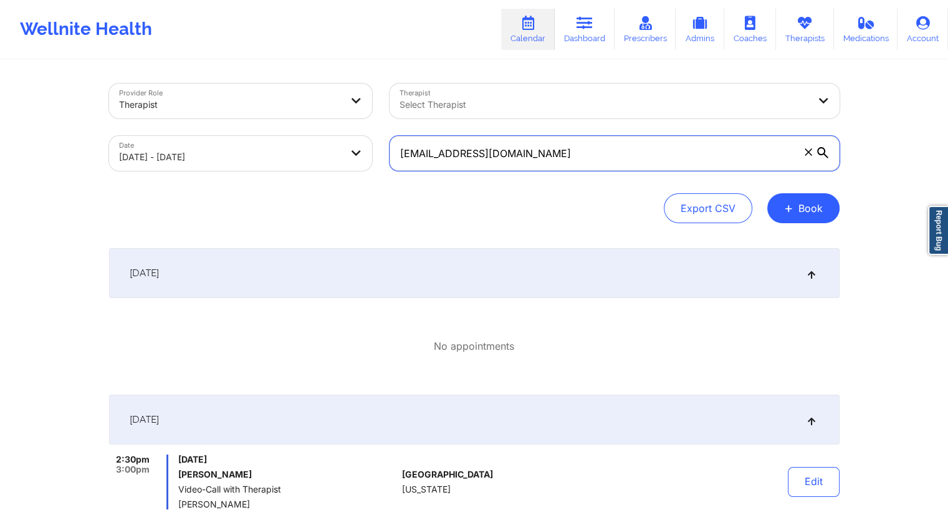
drag, startPoint x: 574, startPoint y: 154, endPoint x: 392, endPoint y: 157, distance: 181.4
click at [392, 157] on input "[EMAIL_ADDRESS][DOMAIN_NAME]" at bounding box center [615, 153] width 450 height 35
click at [601, 43] on link "Dashboard" at bounding box center [585, 29] width 60 height 41
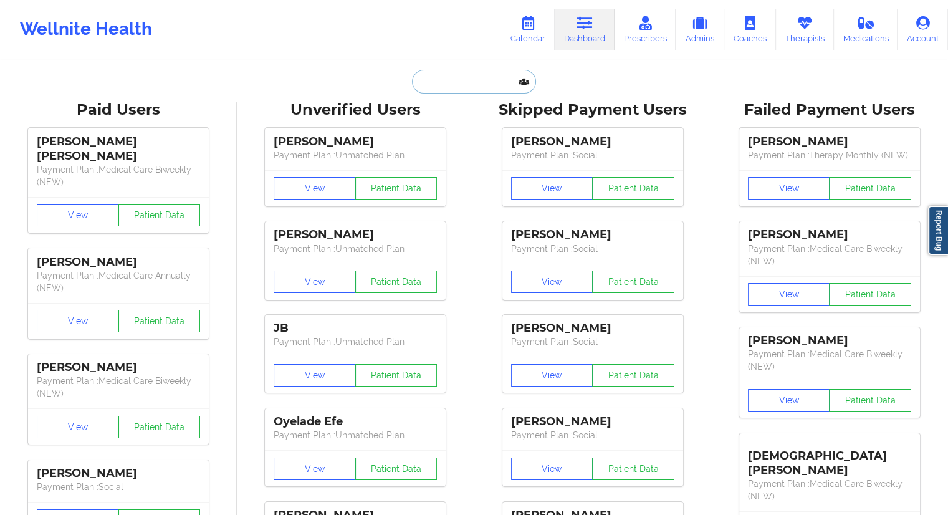
click at [444, 85] on input "text" at bounding box center [473, 82] width 123 height 24
paste input "[EMAIL_ADDRESS][DOMAIN_NAME]"
type input "[EMAIL_ADDRESS][DOMAIN_NAME]"
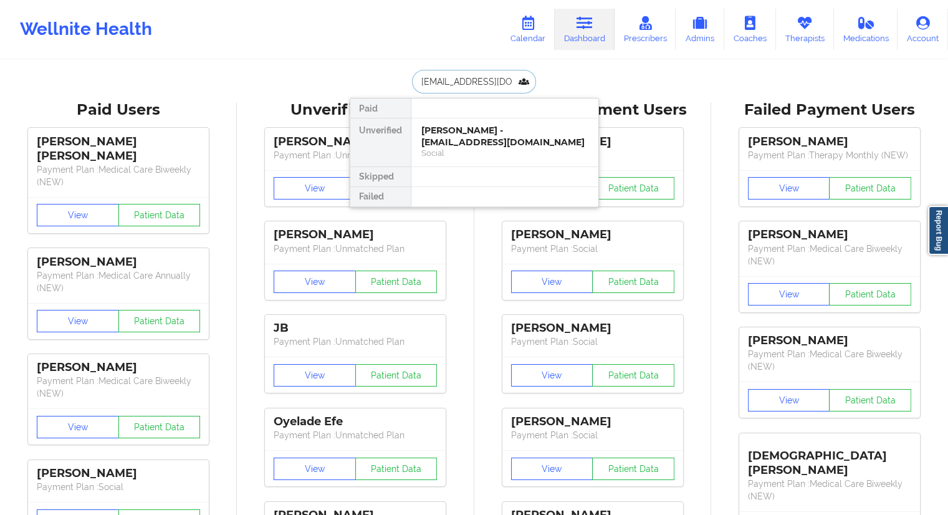
scroll to position [0, 16]
click at [440, 140] on div "[PERSON_NAME] - [EMAIL_ADDRESS][DOMAIN_NAME]" at bounding box center [504, 136] width 167 height 23
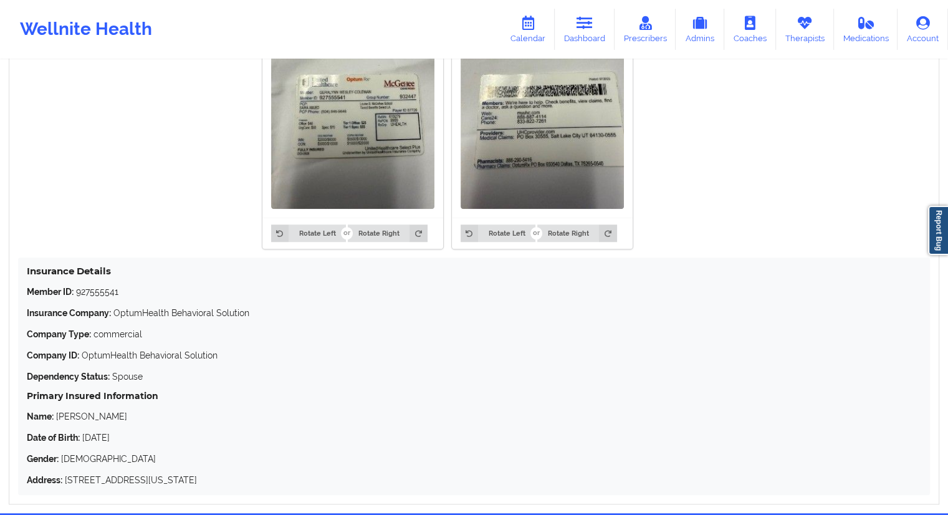
scroll to position [1099, 0]
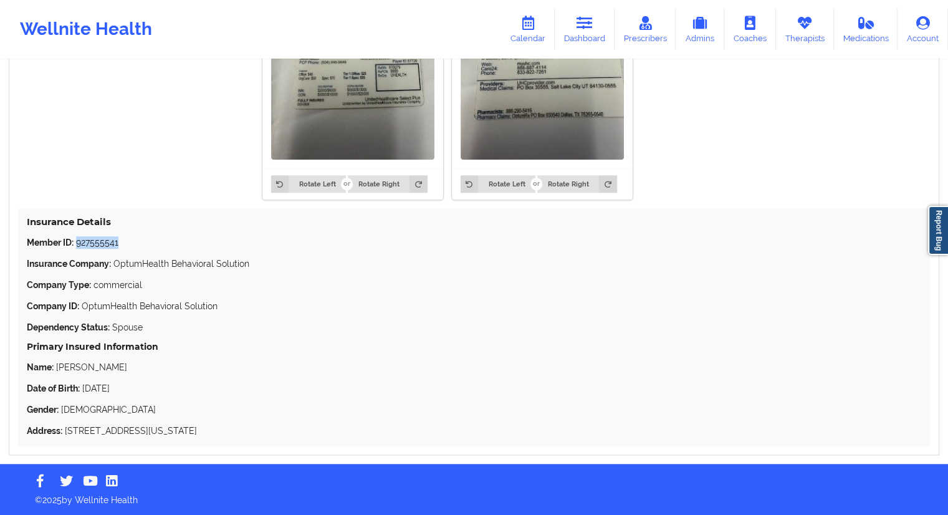
drag, startPoint x: 128, startPoint y: 239, endPoint x: 77, endPoint y: 239, distance: 51.1
click at [77, 239] on p "Member ID: 927555541" at bounding box center [474, 242] width 895 height 12
copy p "927555541"
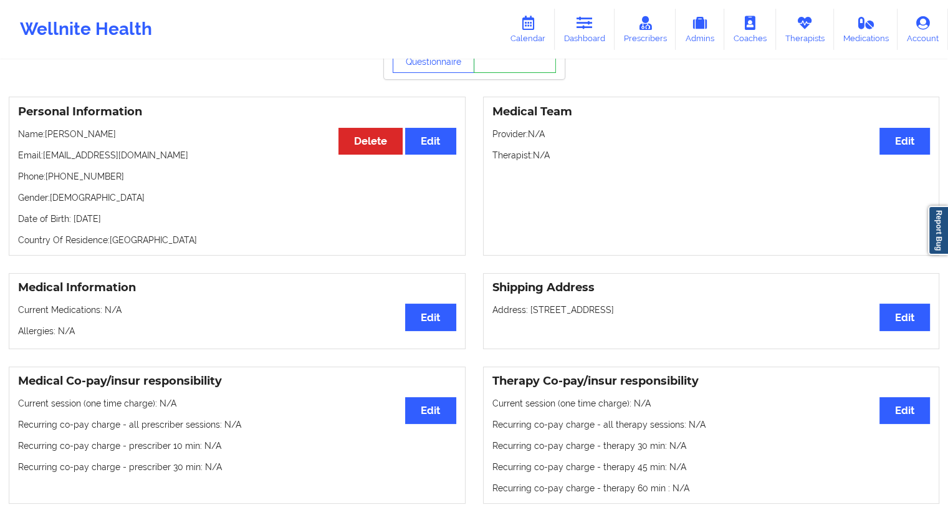
scroll to position [0, 0]
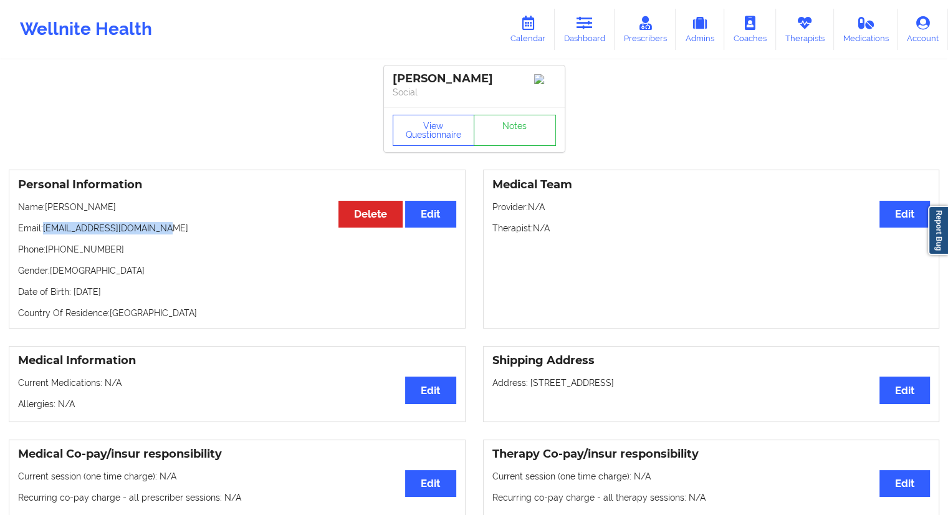
drag, startPoint x: 171, startPoint y: 240, endPoint x: 46, endPoint y: 237, distance: 124.7
click at [46, 234] on p "Email: [EMAIL_ADDRESS][DOMAIN_NAME]" at bounding box center [237, 228] width 438 height 12
drag, startPoint x: 163, startPoint y: 218, endPoint x: 44, endPoint y: 217, distance: 119.1
click at [44, 213] on p "Name: [PERSON_NAME]" at bounding box center [237, 207] width 438 height 12
click at [586, 28] on icon at bounding box center [585, 23] width 16 height 14
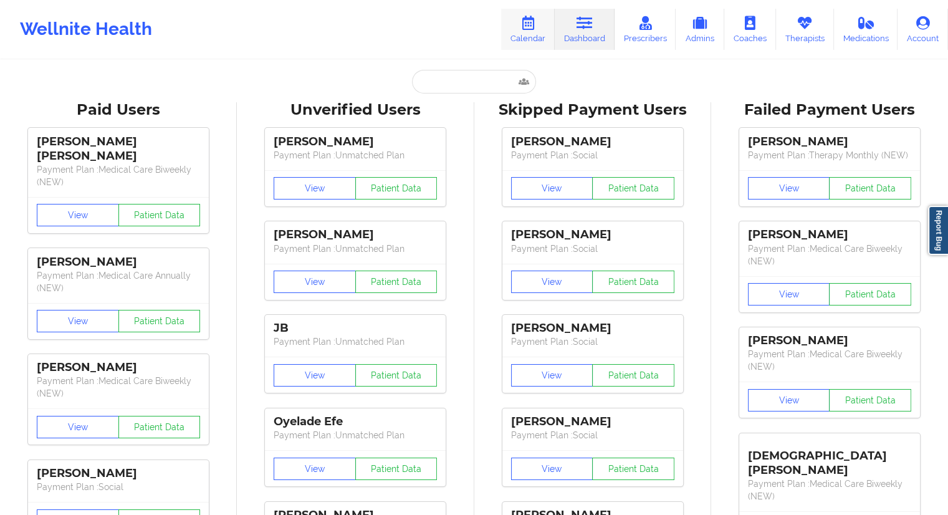
click at [522, 28] on icon at bounding box center [528, 23] width 16 height 14
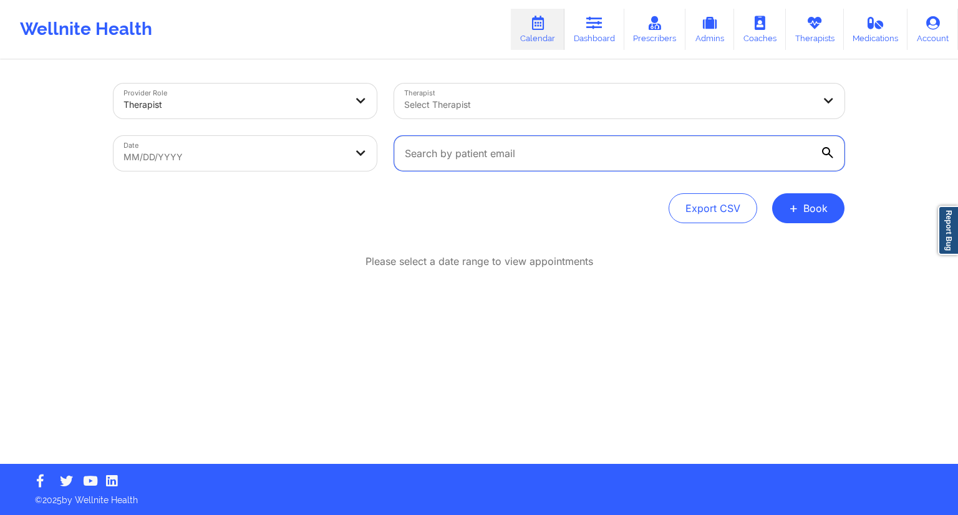
click at [481, 151] on input "text" at bounding box center [619, 153] width 450 height 35
paste input "[EMAIL_ADDRESS][DOMAIN_NAME]"
type input "[EMAIL_ADDRESS][DOMAIN_NAME]"
click at [349, 190] on div "Provider Role Therapist Therapist Select Therapist Date MM/DD/YYYY [EMAIL_ADDRE…" at bounding box center [478, 154] width 731 height 140
click at [241, 167] on body "Wellnite Health Calendar Dashboard Prescribers Admins Coaches Therapists Medica…" at bounding box center [479, 257] width 958 height 515
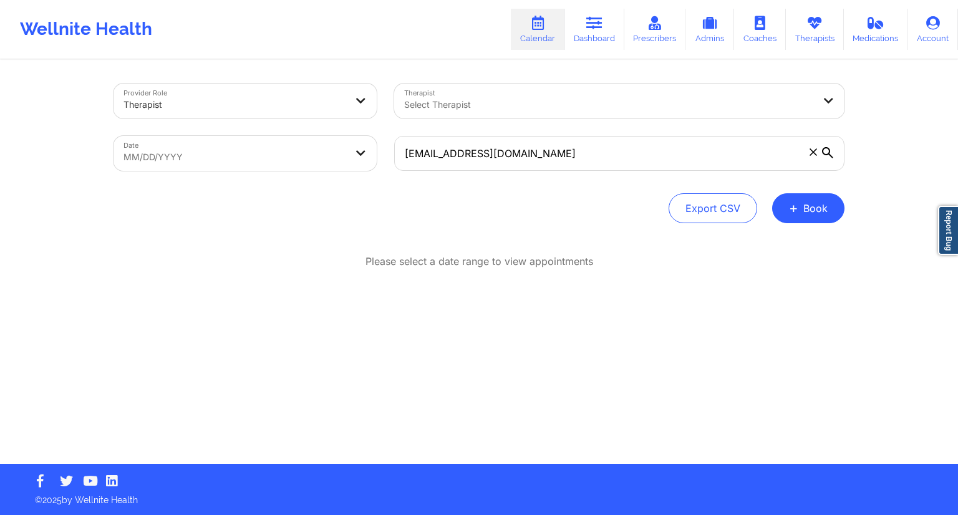
select select "2025-8"
select select "2025-9"
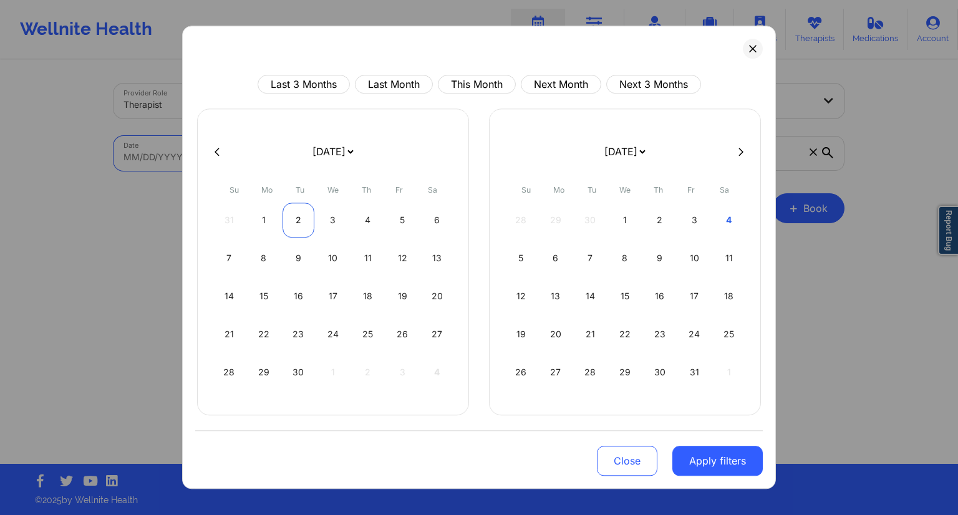
click at [295, 225] on div "2" at bounding box center [298, 220] width 32 height 35
select select "2025-8"
select select "2025-9"
click at [327, 225] on div "3" at bounding box center [333, 220] width 32 height 35
select select "2025-8"
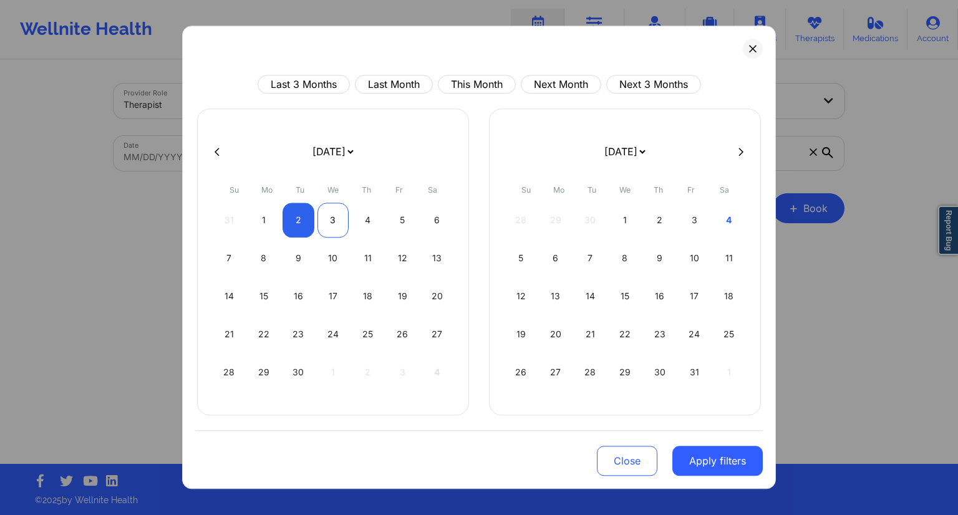
select select "2025-9"
click at [713, 467] on button "Apply filters" at bounding box center [717, 461] width 90 height 30
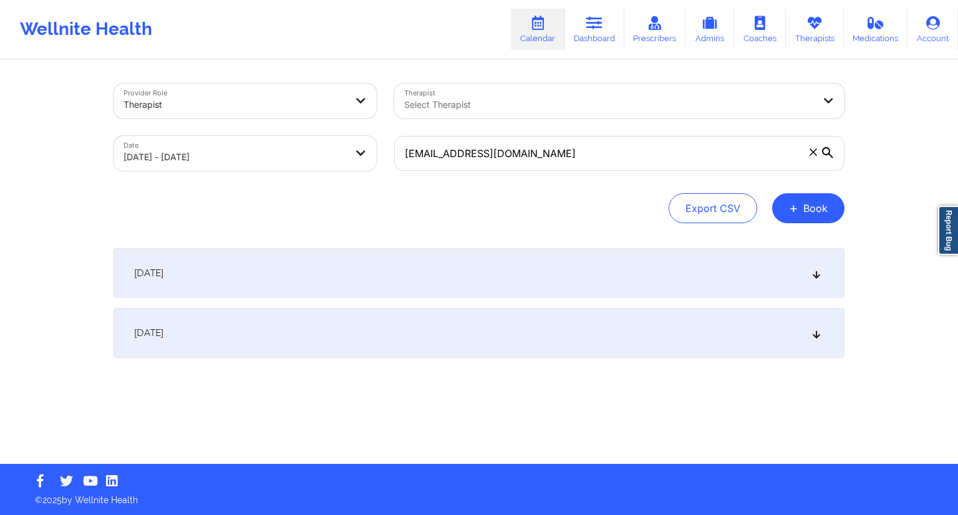
click at [382, 334] on div "[DATE]" at bounding box center [478, 333] width 731 height 50
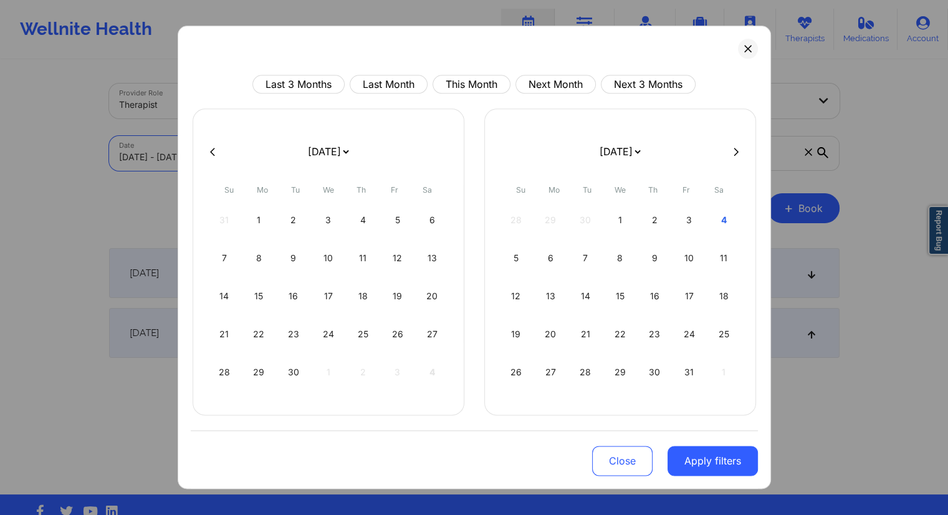
click at [330, 158] on body "Wellnite Health Calendar Dashboard Prescribers Admins Coaches Therapists Medica…" at bounding box center [474, 257] width 948 height 515
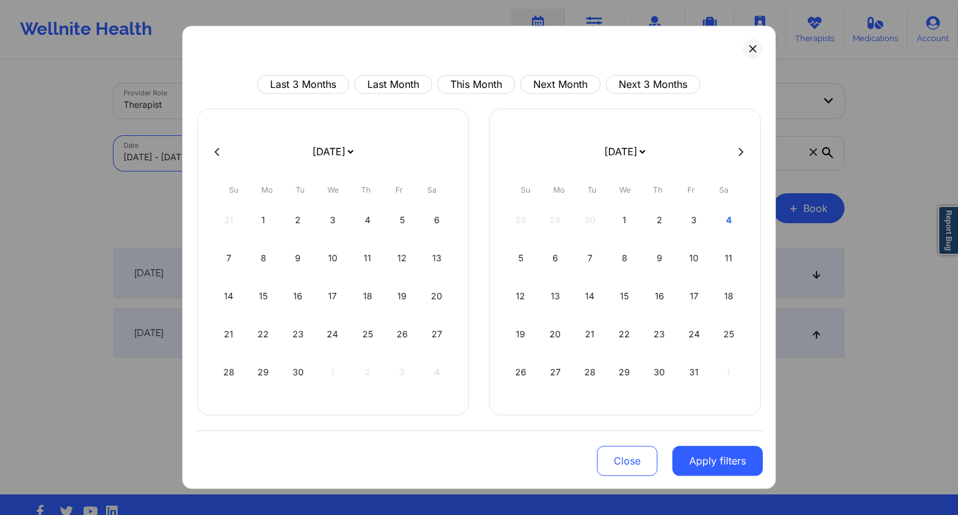
select select "2025-8"
select select "2025-9"
drag, startPoint x: 661, startPoint y: 221, endPoint x: 668, endPoint y: 220, distance: 7.6
click at [661, 221] on div "2" at bounding box center [659, 220] width 32 height 35
select select "2025-9"
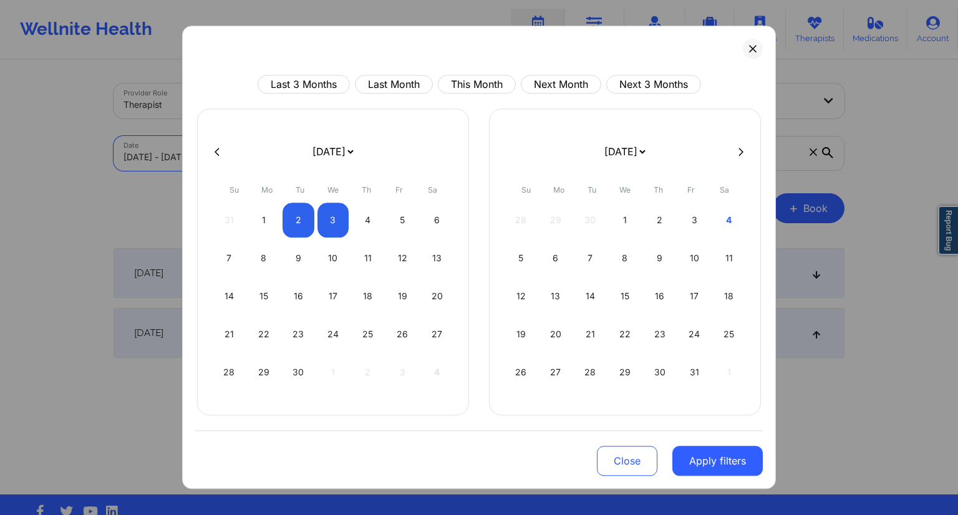
select select "2025-10"
click at [684, 219] on div "26 27 28 29 30 31 1" at bounding box center [624, 220] width 239 height 35
select select "2025-9"
select select "2025-10"
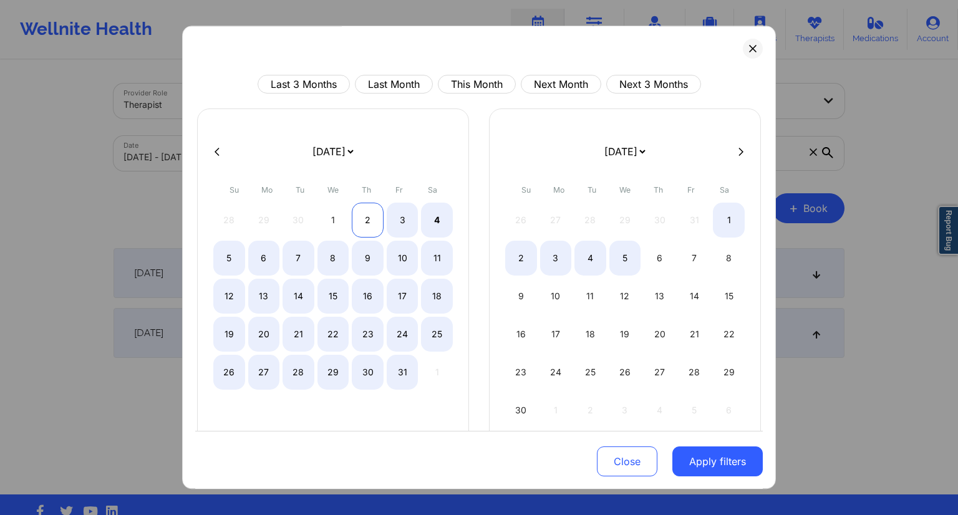
select select "2025-9"
select select "2025-10"
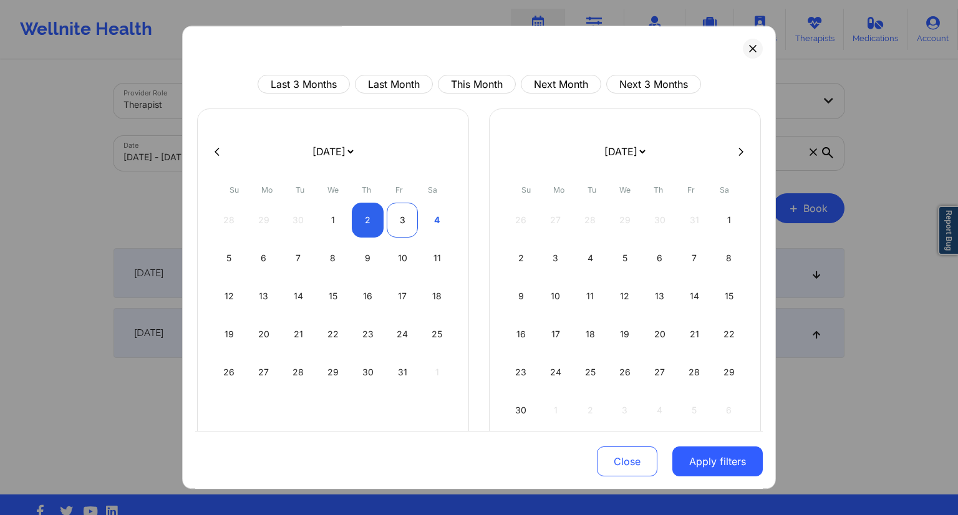
select select "2025-9"
select select "2025-10"
click at [392, 221] on div "3" at bounding box center [403, 220] width 32 height 35
select select "2025-9"
select select "2025-10"
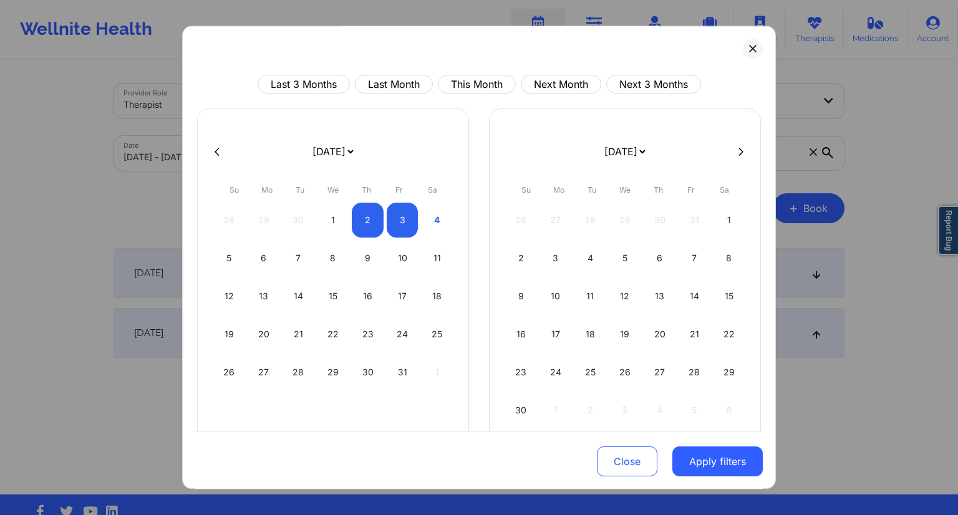
click at [714, 460] on button "Apply filters" at bounding box center [717, 461] width 90 height 30
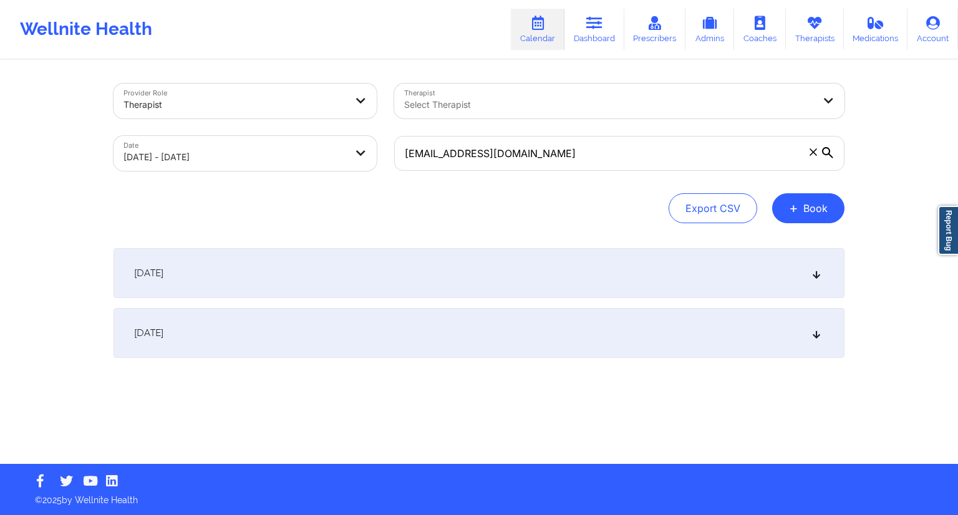
click at [522, 325] on div "[DATE]" at bounding box center [478, 333] width 731 height 50
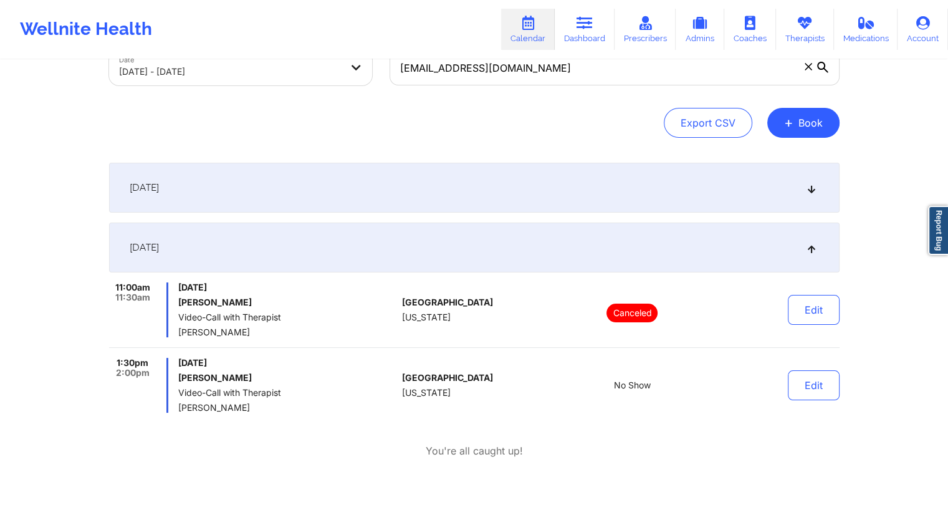
scroll to position [160, 0]
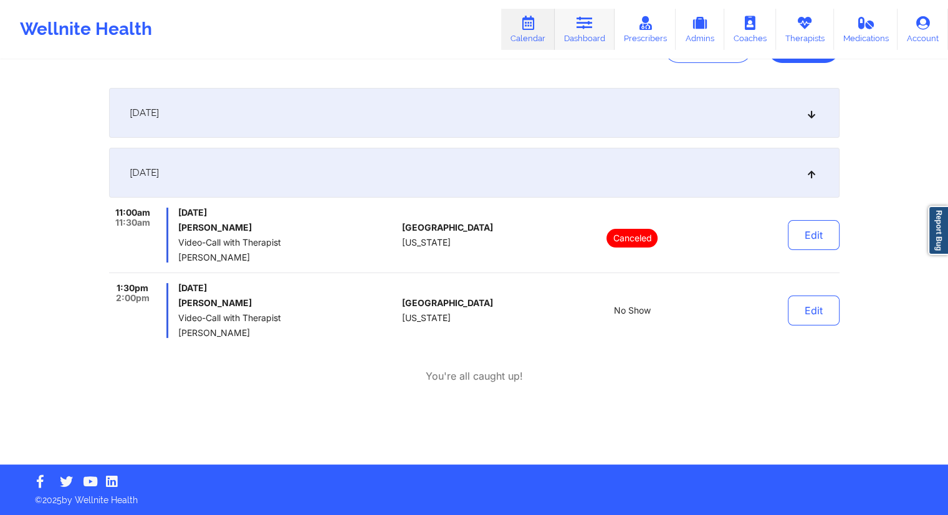
click at [590, 36] on link "Dashboard" at bounding box center [585, 29] width 60 height 41
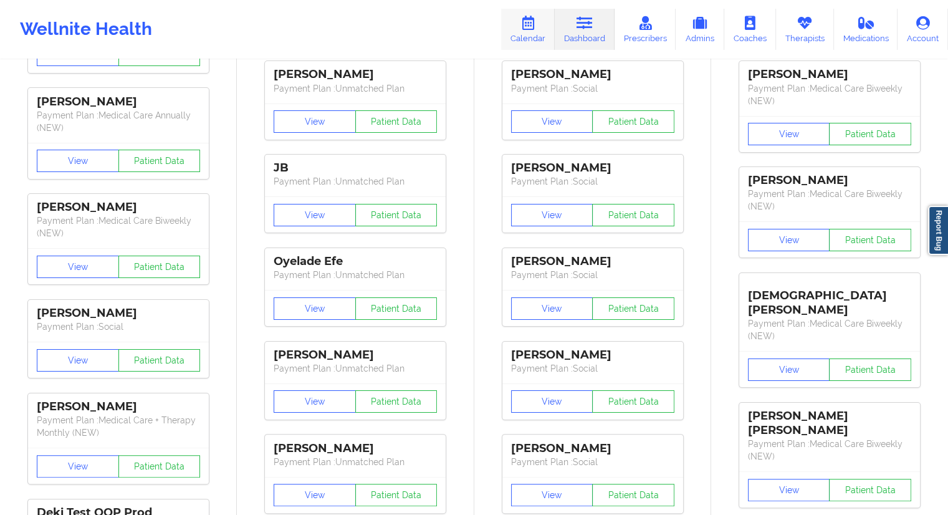
click at [516, 31] on link "Calendar" at bounding box center [528, 29] width 54 height 41
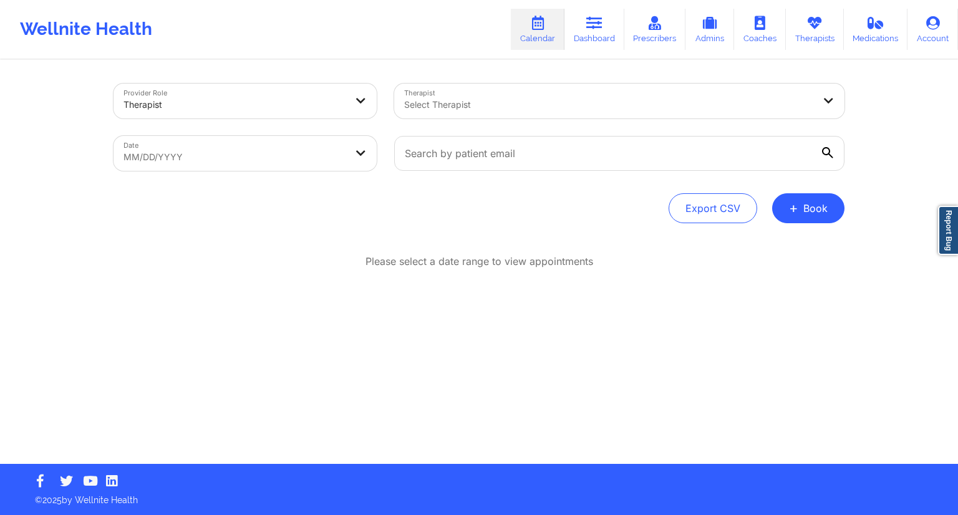
click at [241, 161] on body "Wellnite Health Calendar Dashboard Prescribers Admins Coaches Therapists Medica…" at bounding box center [479, 257] width 958 height 515
select select "2025-8"
select select "2025-9"
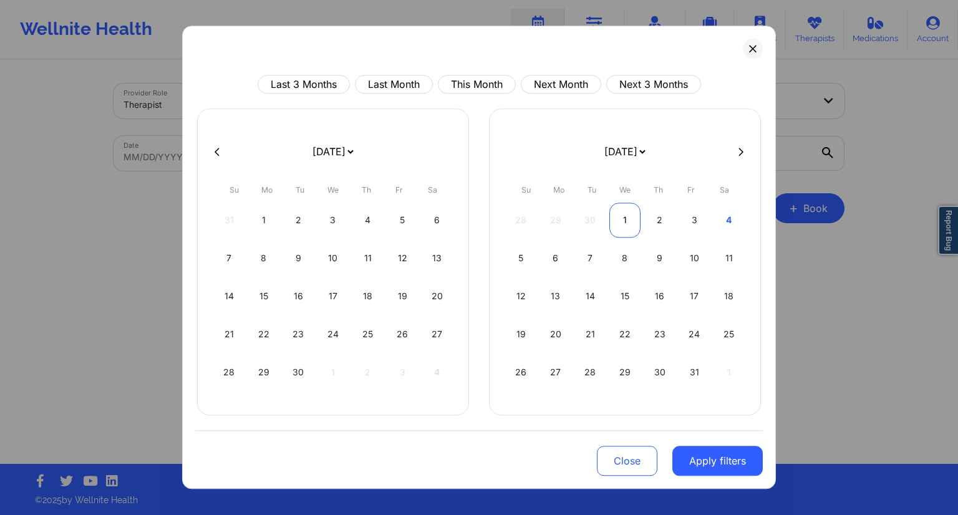
click at [627, 218] on div "1" at bounding box center [625, 220] width 32 height 35
select select "2025-9"
select select "2025-10"
select select "2025-9"
select select "2025-10"
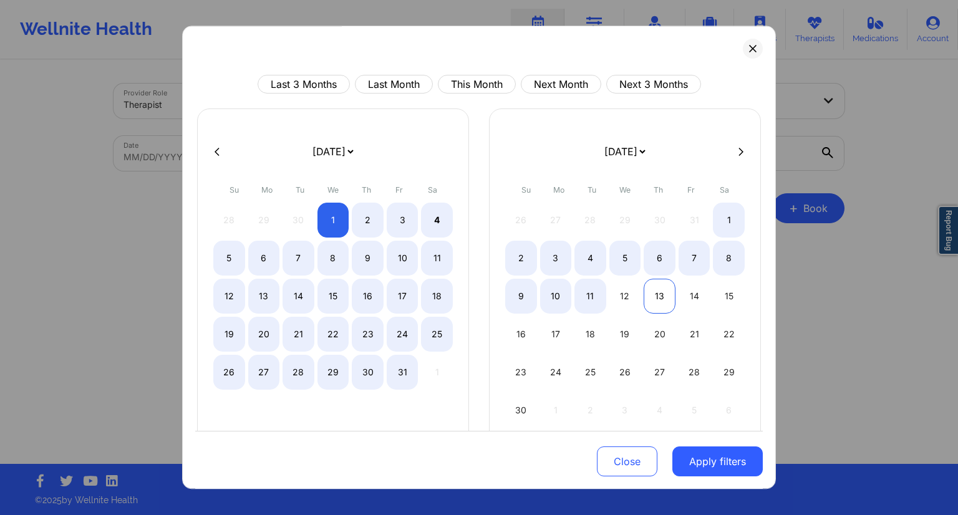
select select "2025-9"
select select "2025-10"
select select "2025-9"
select select "2025-10"
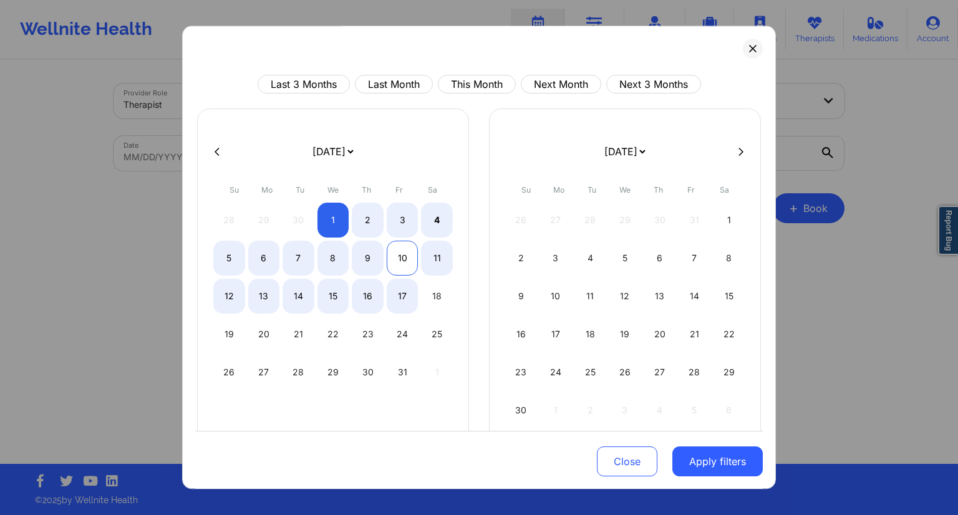
select select "2025-9"
select select "2025-10"
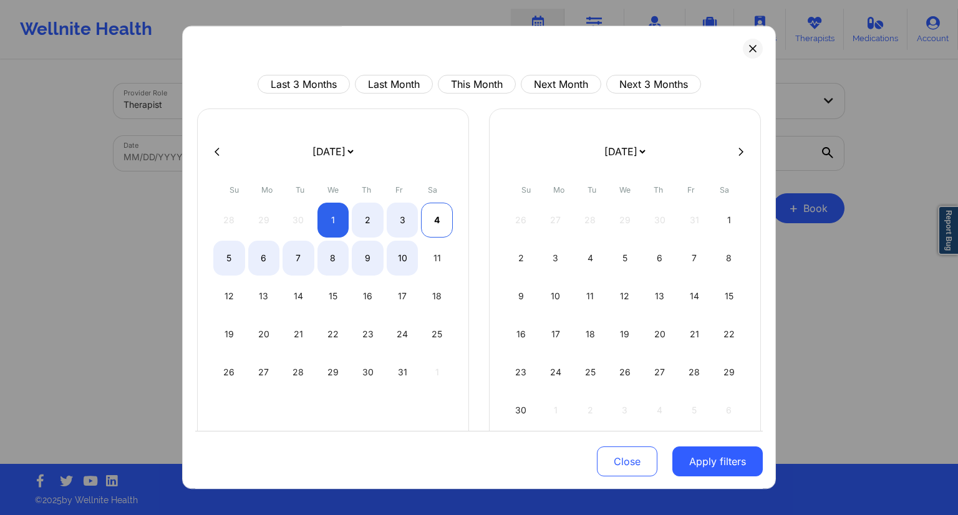
select select "2025-9"
select select "2025-10"
select select "2025-9"
select select "2025-10"
select select "2025-9"
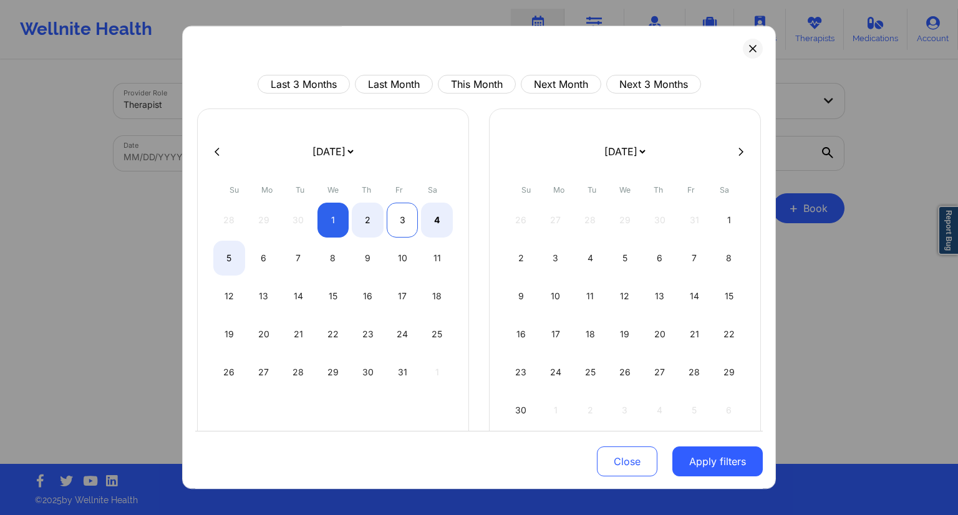
select select "2025-10"
select select "2025-9"
select select "2025-10"
click at [434, 218] on div "4" at bounding box center [437, 220] width 32 height 35
select select "2025-9"
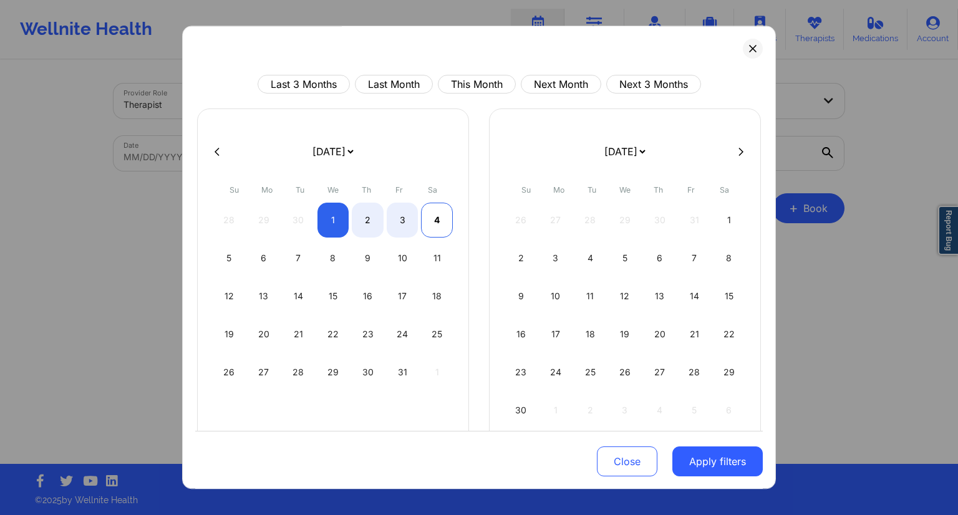
select select "2025-10"
click at [716, 465] on button "Apply filters" at bounding box center [717, 461] width 90 height 30
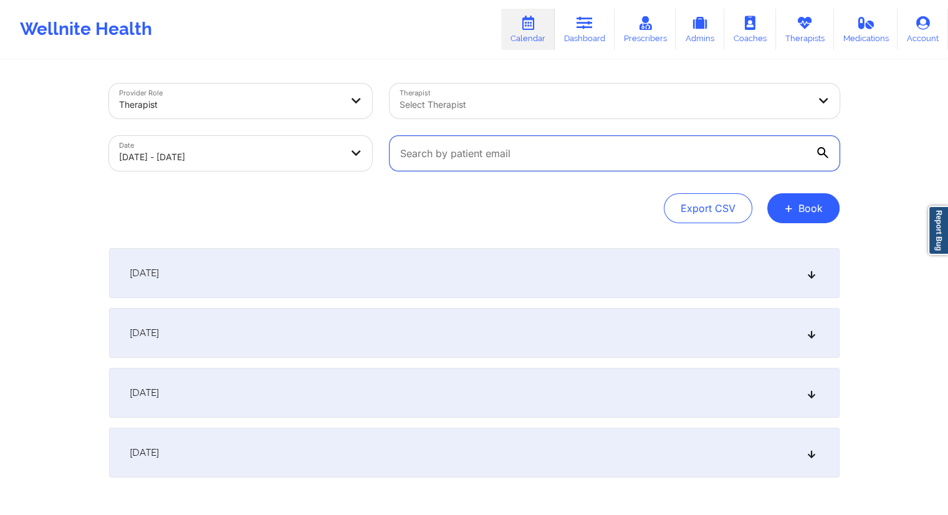
click at [425, 150] on input "text" at bounding box center [615, 153] width 450 height 35
paste input "[EMAIL_ADDRESS][DOMAIN_NAME]"
type input "[EMAIL_ADDRESS][DOMAIN_NAME]"
click at [386, 199] on div "Export CSV + Book" at bounding box center [474, 208] width 731 height 30
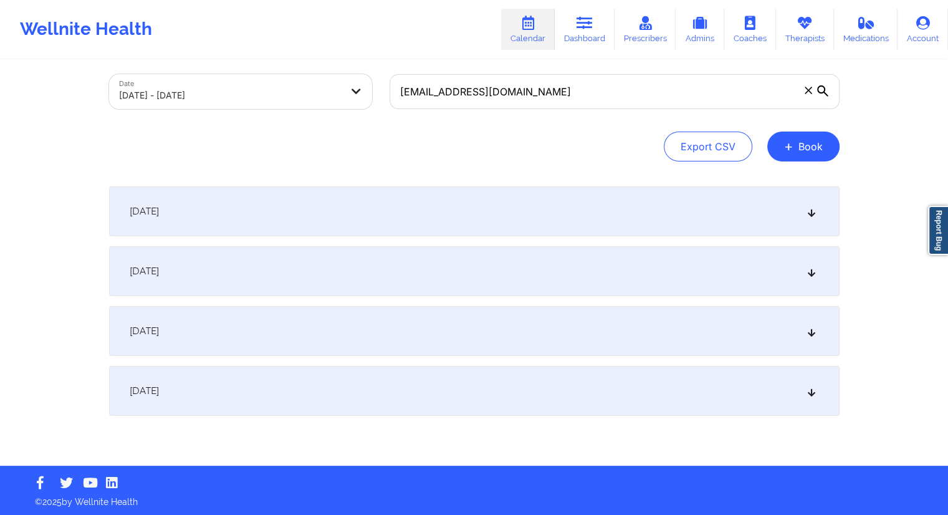
scroll to position [64, 0]
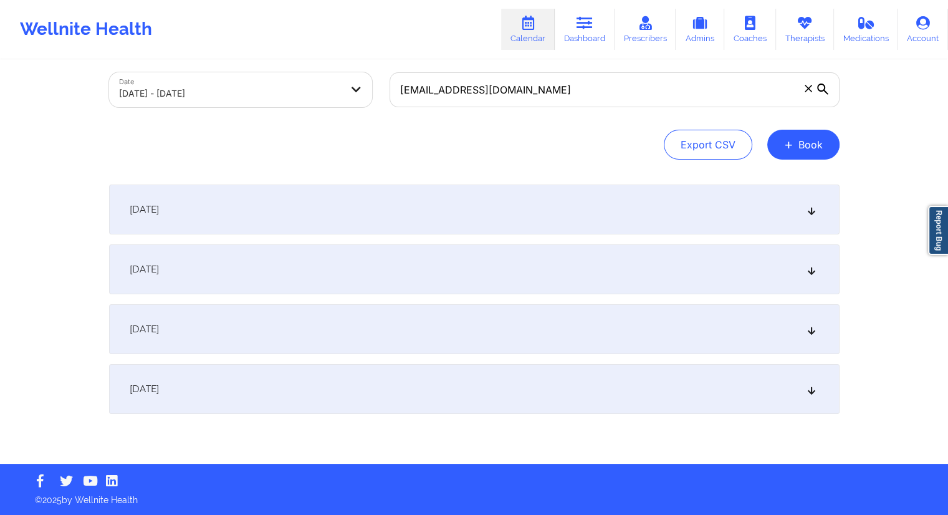
click at [289, 334] on div "[DATE]" at bounding box center [474, 329] width 731 height 50
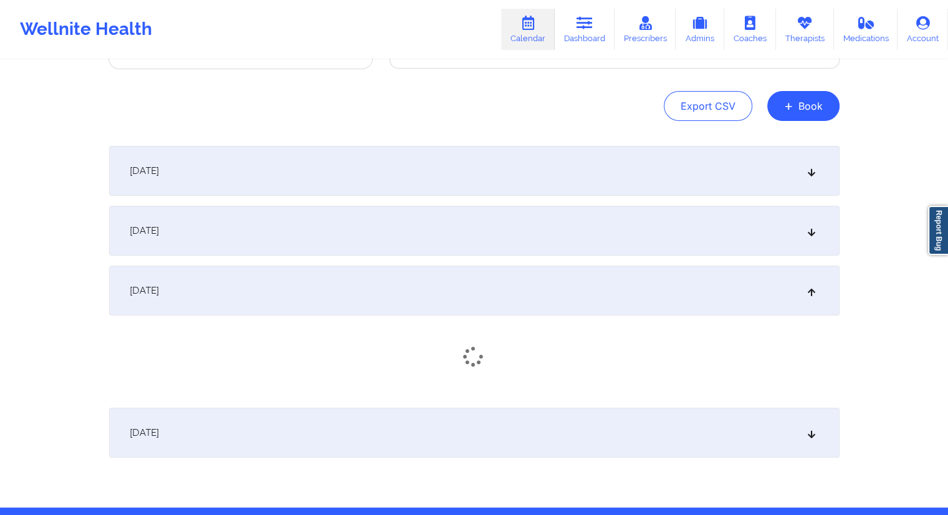
scroll to position [146, 0]
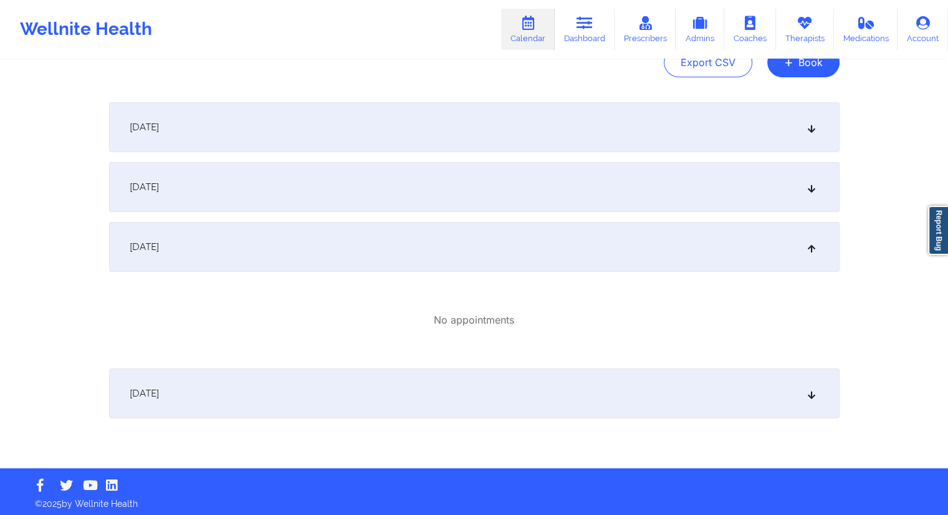
click at [294, 397] on div "[DATE]" at bounding box center [474, 393] width 731 height 50
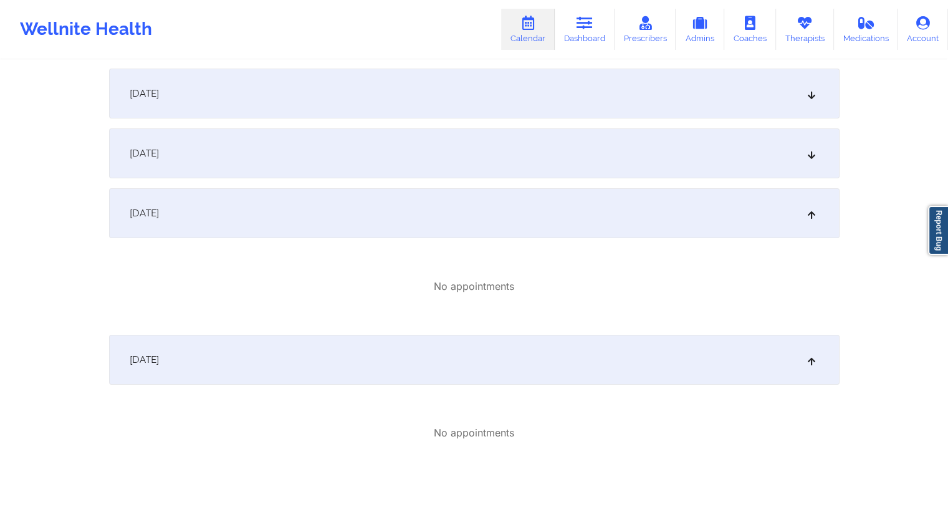
scroll to position [112, 0]
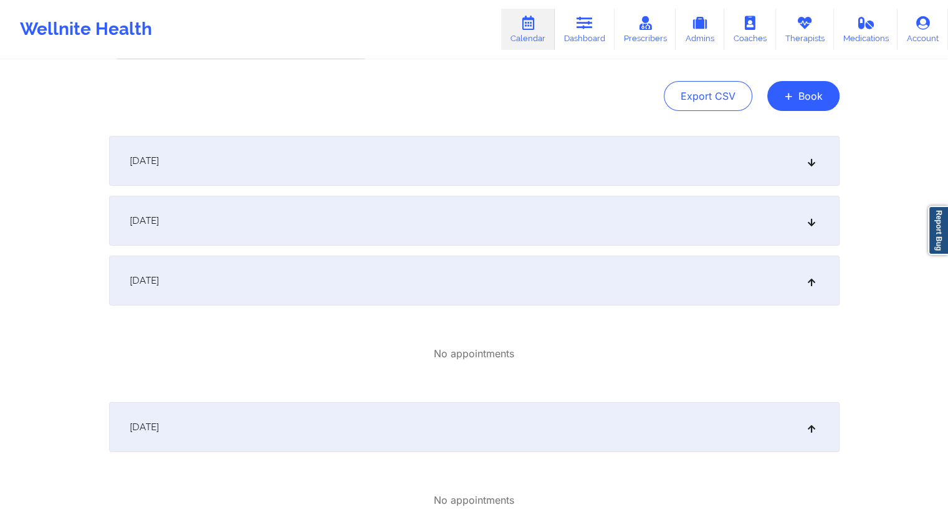
click at [315, 173] on div "[DATE]" at bounding box center [474, 161] width 731 height 50
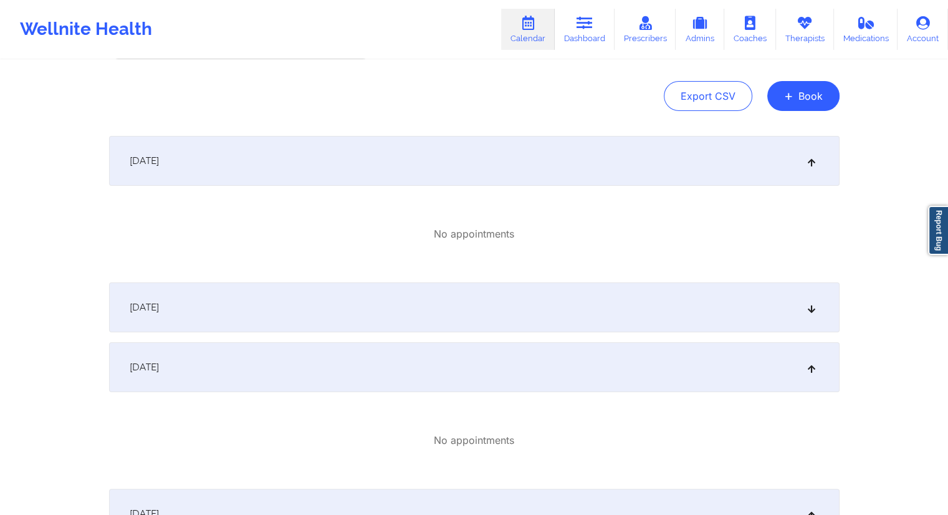
click at [288, 310] on div "[DATE]" at bounding box center [474, 307] width 731 height 50
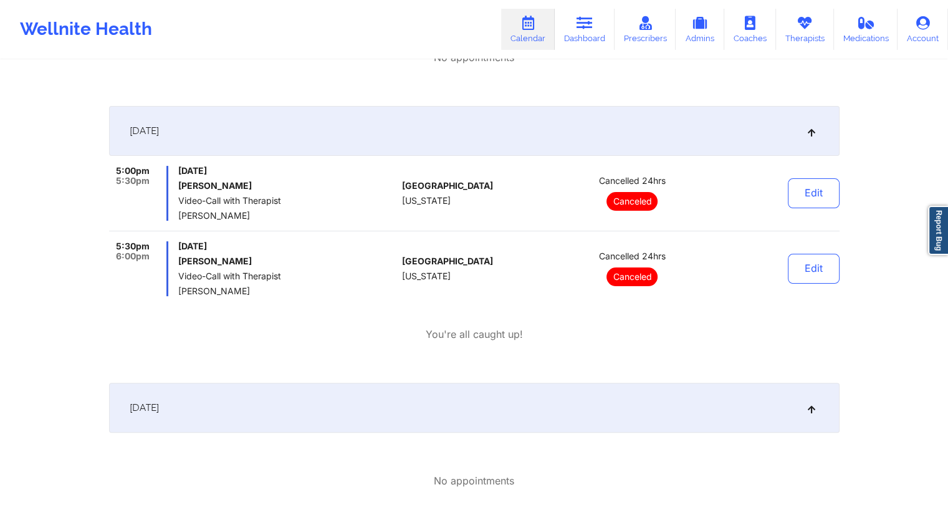
scroll to position [424, 0]
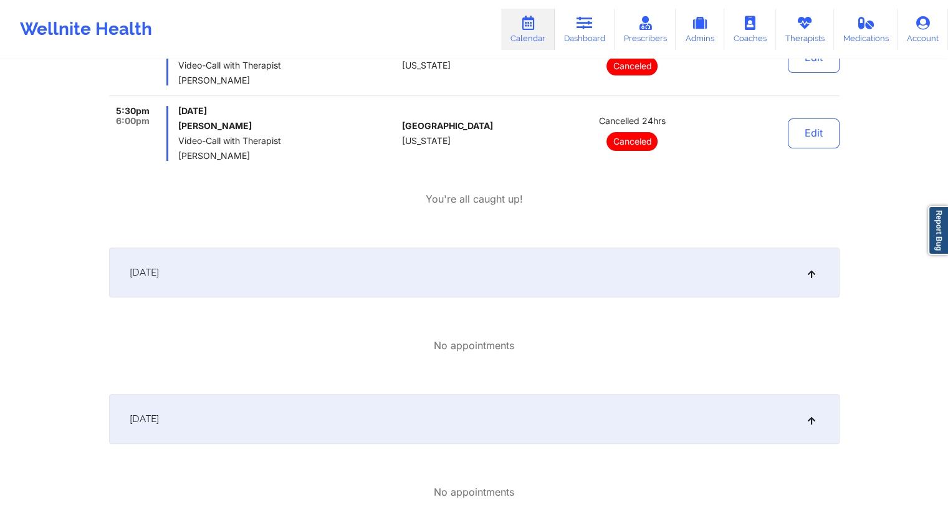
click at [343, 274] on div "[DATE]" at bounding box center [474, 272] width 731 height 50
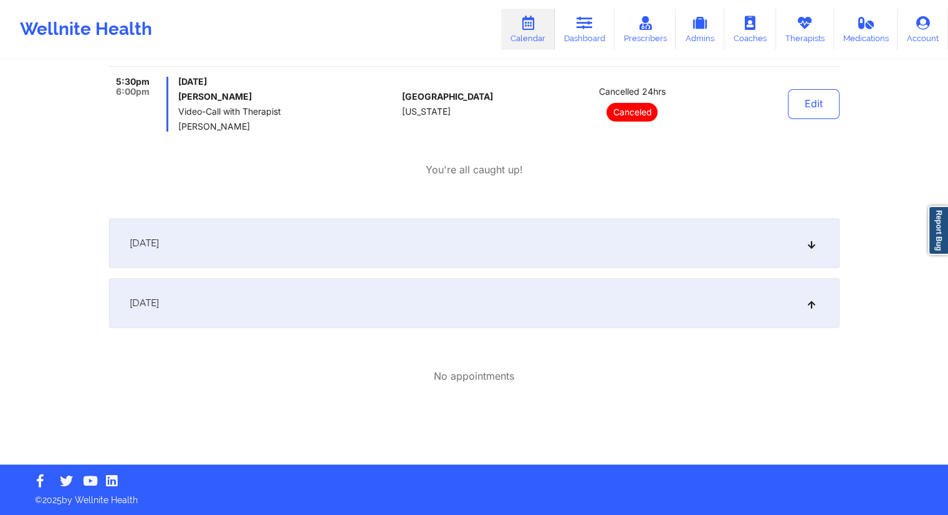
click at [326, 302] on div "[DATE]" at bounding box center [474, 303] width 731 height 50
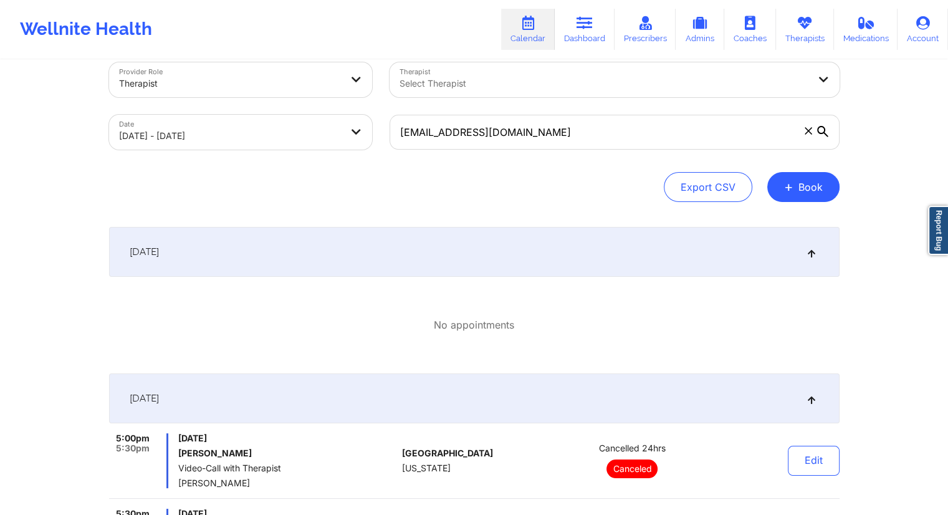
scroll to position [0, 0]
